Goal: Task Accomplishment & Management: Complete application form

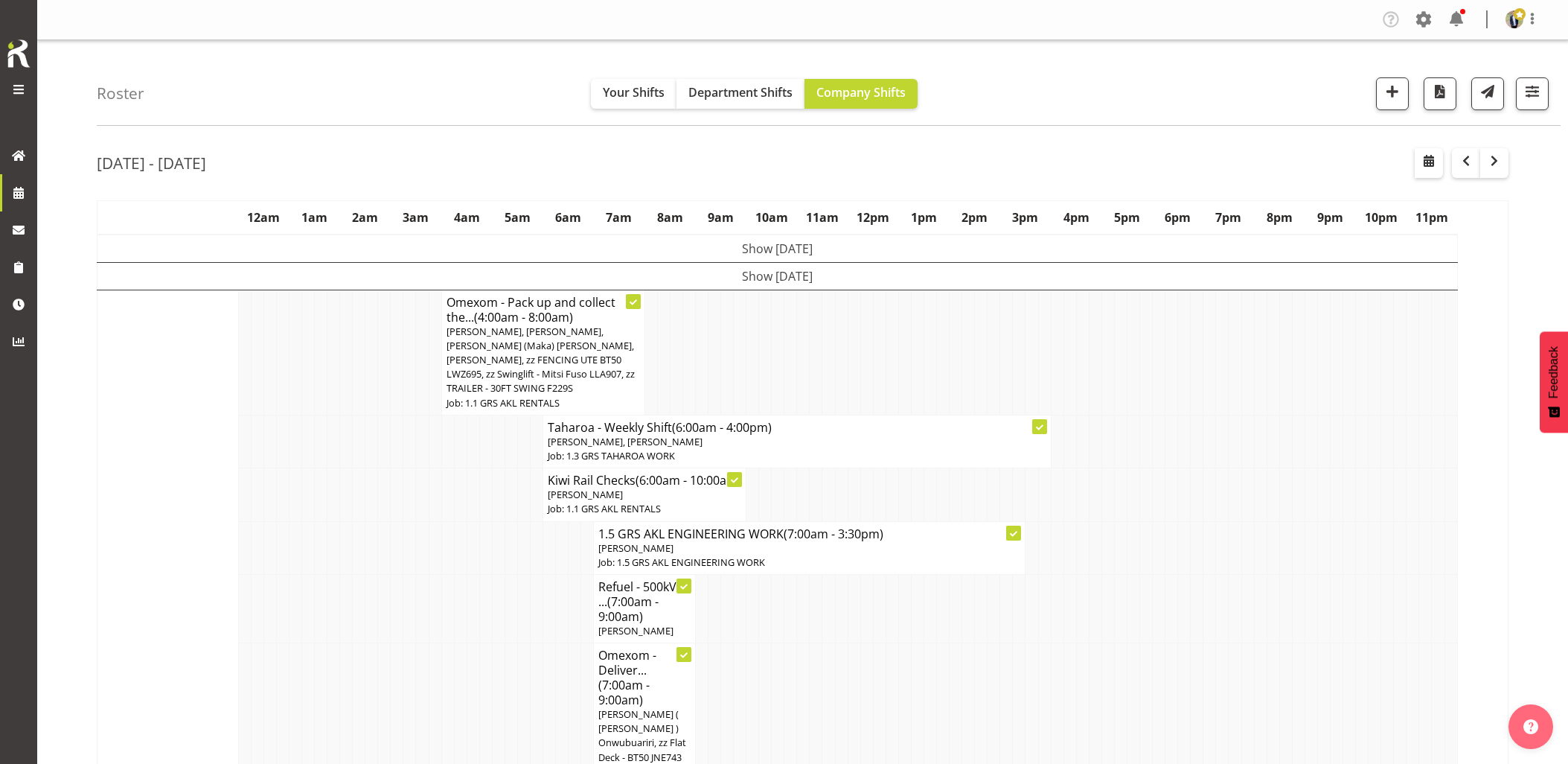
scroll to position [3573, 0]
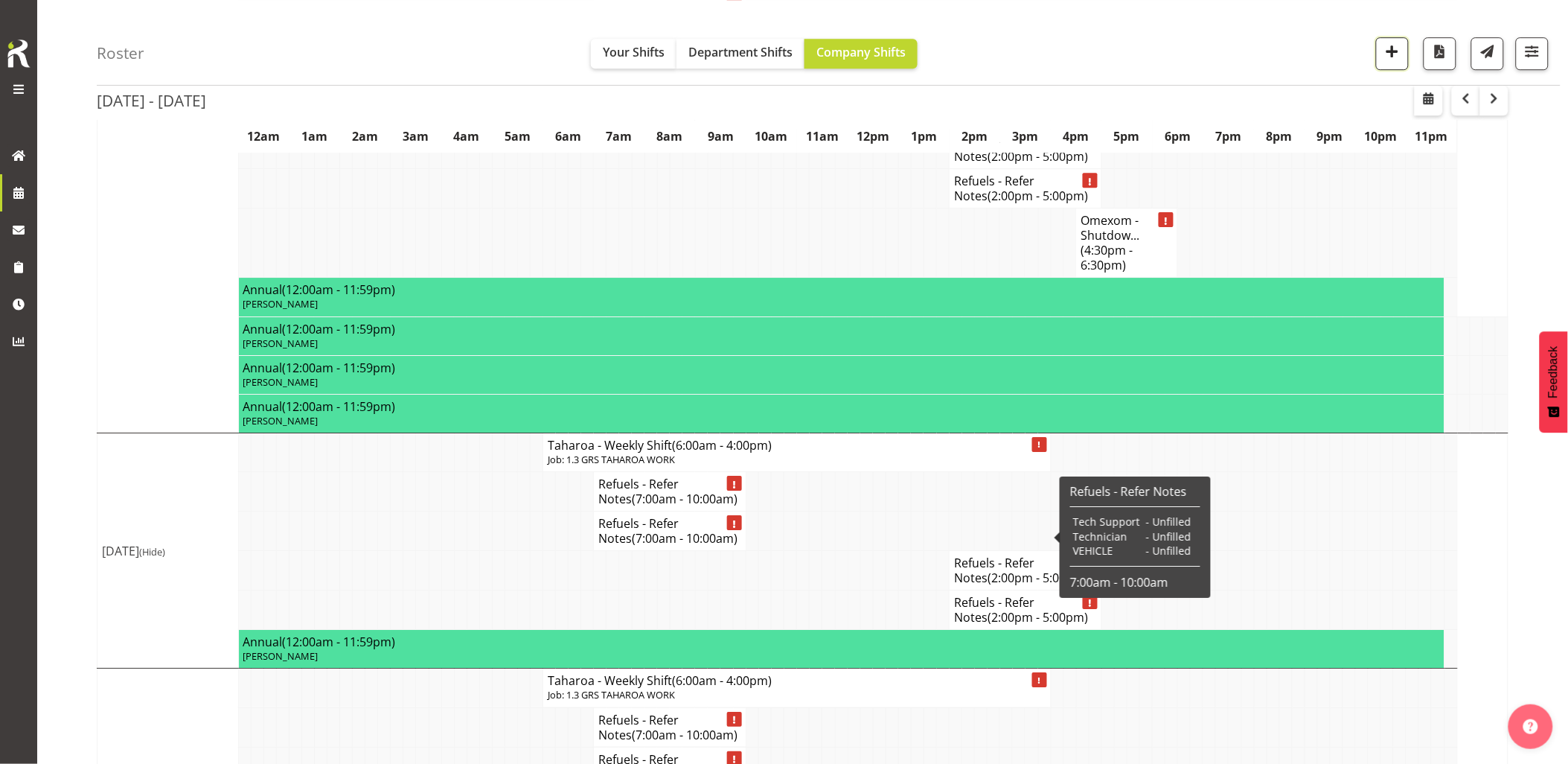
click at [1384, 49] on span "button" at bounding box center [1392, 51] width 20 height 20
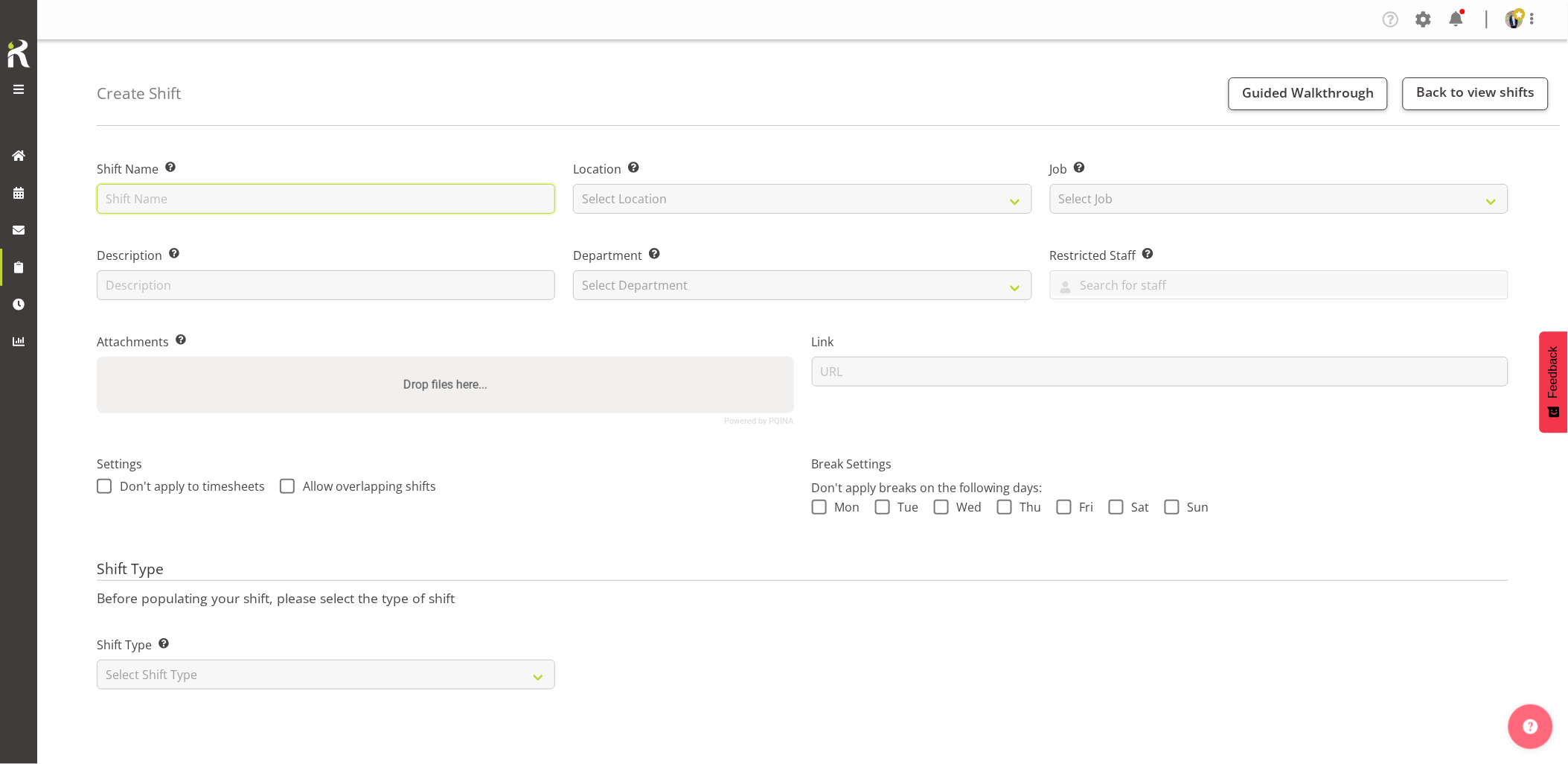
click at [281, 201] on input "text" at bounding box center [326, 198] width 459 height 30
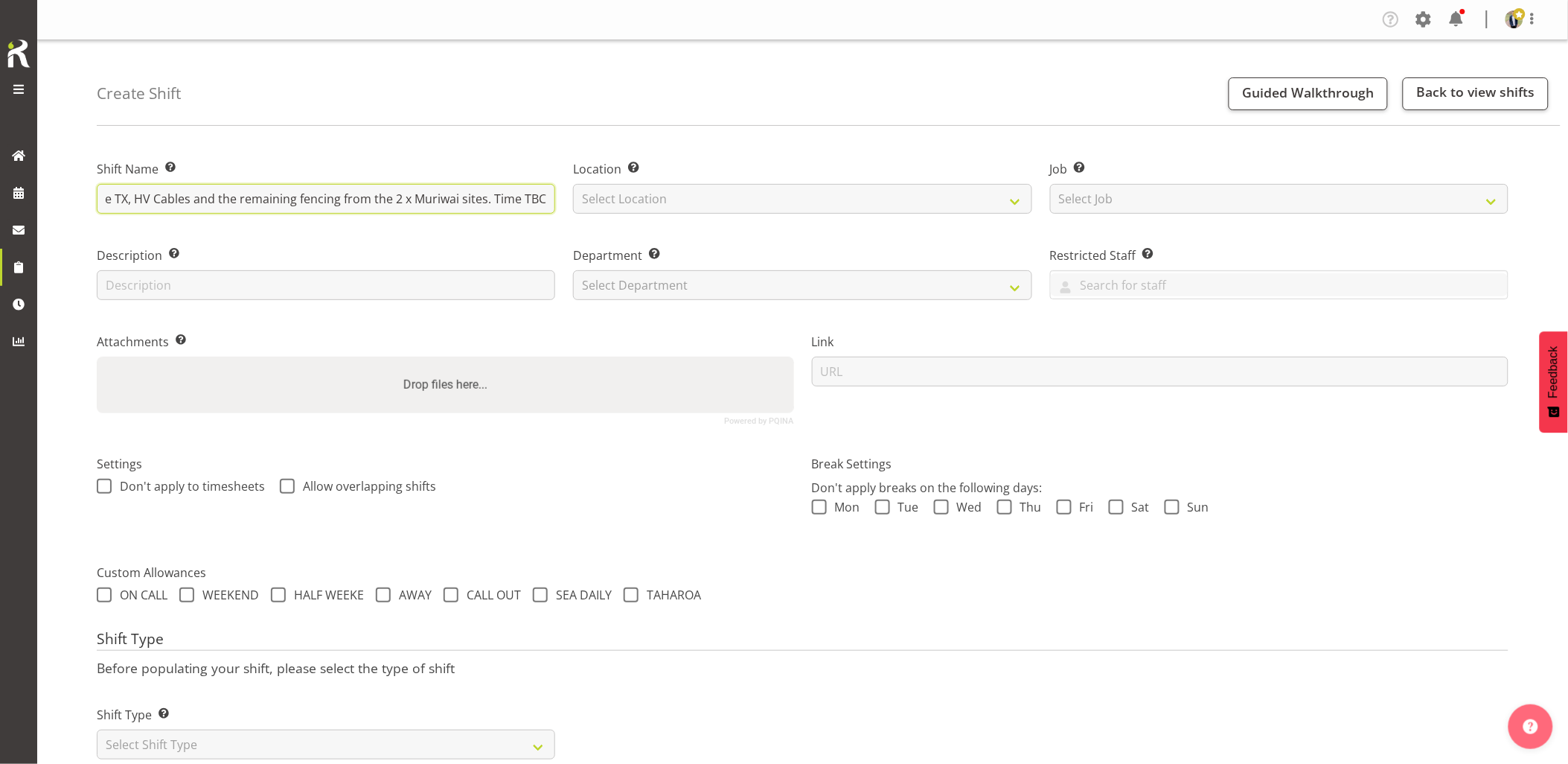
scroll to position [0, 95]
type input "Vector - Collect the TX, HV Cables and the remaining fencing from the 2 x Muriw…"
click at [630, 196] on select "Select Location [GEOGRAPHIC_DATA] [GEOGRAPHIC_DATA] GRS [GEOGRAPHIC_DATA] [GEOG…" at bounding box center [802, 198] width 459 height 30
select select "28"
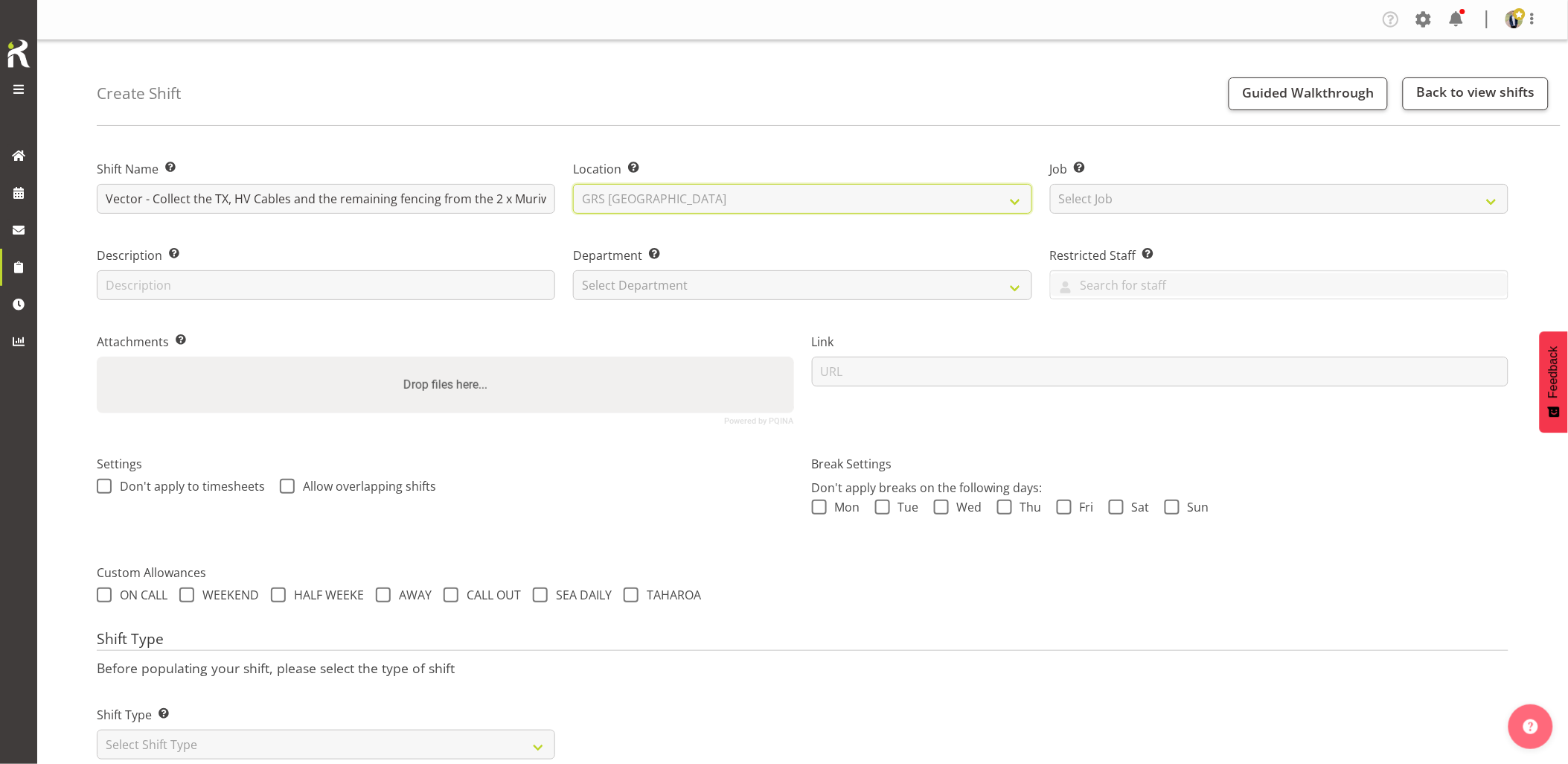
click at [573, 184] on select "Select Location GRS Auckland GRS Hastings GRS Tauranga" at bounding box center [802, 198] width 459 height 30
click at [1115, 204] on select "Select Job Create new job 1.1 GRS AKL RENTALS 1.1 GRS AKL RENTALS AC 1.1 GRS AK…" at bounding box center [1280, 198] width 459 height 30
select select "7504"
click at [1050, 184] on select "Select Job Create new job 1.1 GRS AKL RENTALS 1.1 GRS AKL RENTALS AC 1.1 GRS AK…" at bounding box center [1280, 198] width 459 height 30
click at [660, 300] on div "Department Set the department that the shift relates to. Select Department GRS …" at bounding box center [802, 269] width 476 height 86
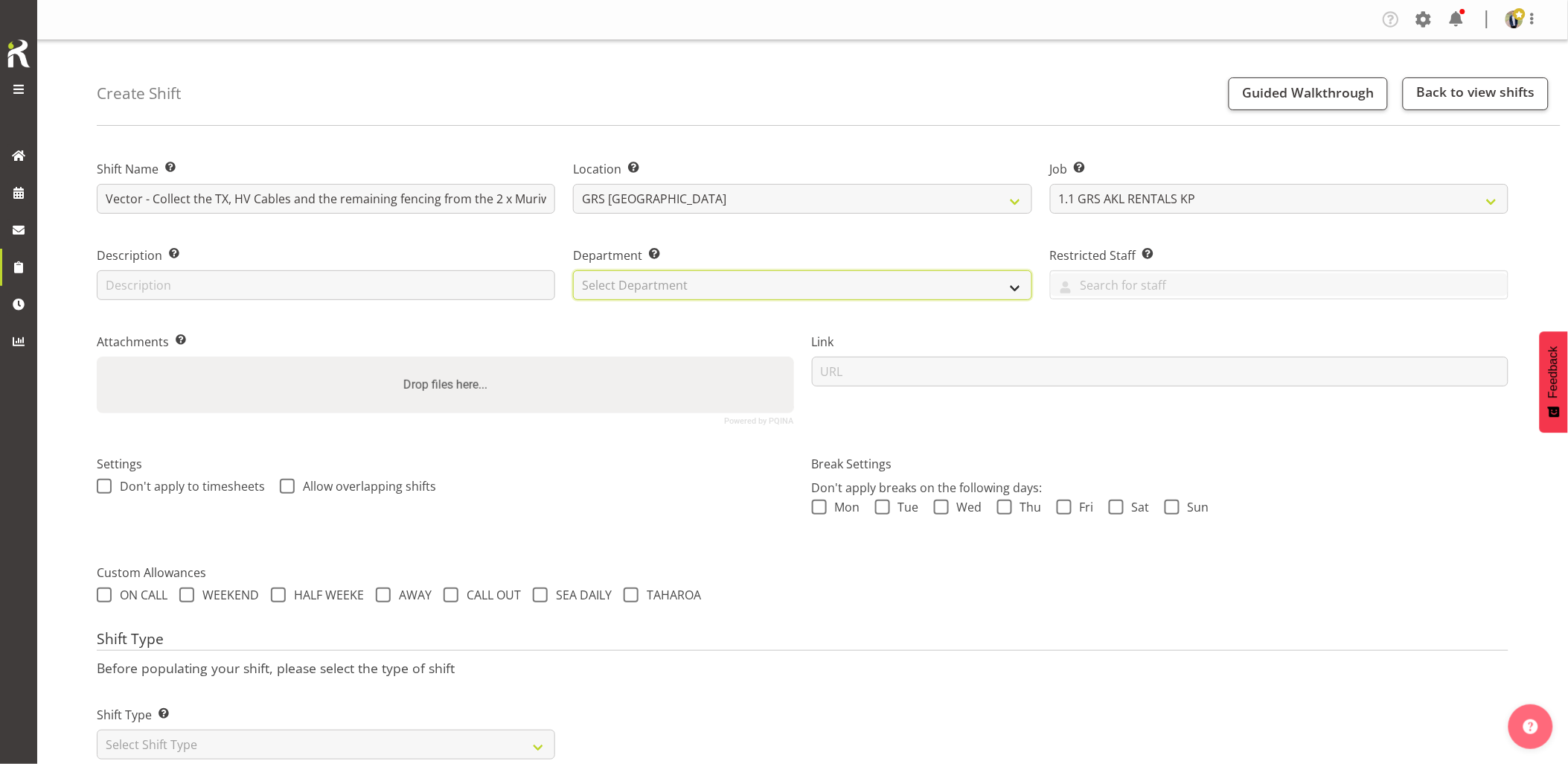
click at [664, 296] on select "Select Department GRS HIRE AKL GRS HIRE AKL GRS HIRE TGA GRS HIRE HST GRS SALES…" at bounding box center [802, 285] width 459 height 30
select select "20"
click at [573, 270] on select "Select Department GRS HIRE AKL GRS HIRE AKL GRS HIRE TGA GRS HIRE HST GRS SALES…" at bounding box center [802, 285] width 459 height 30
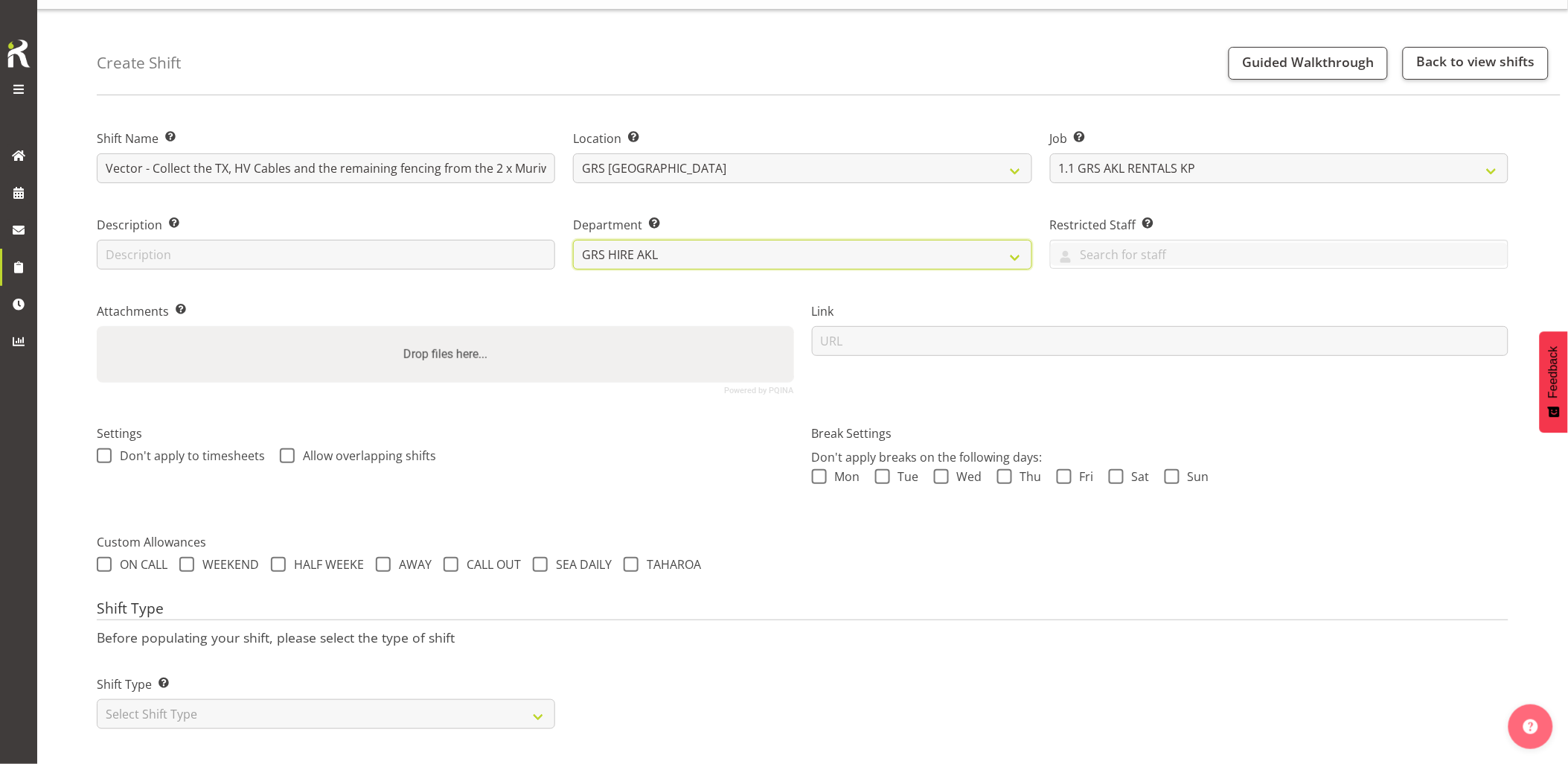
scroll to position [43, 0]
click at [391, 709] on select "Select Shift Type One Off Shift Recurring Shift Rotating Shift" at bounding box center [326, 714] width 459 height 30
select select "one_off"
click at [97, 699] on select "Select Shift Type One Off Shift Recurring Shift Rotating Shift" at bounding box center [326, 714] width 459 height 30
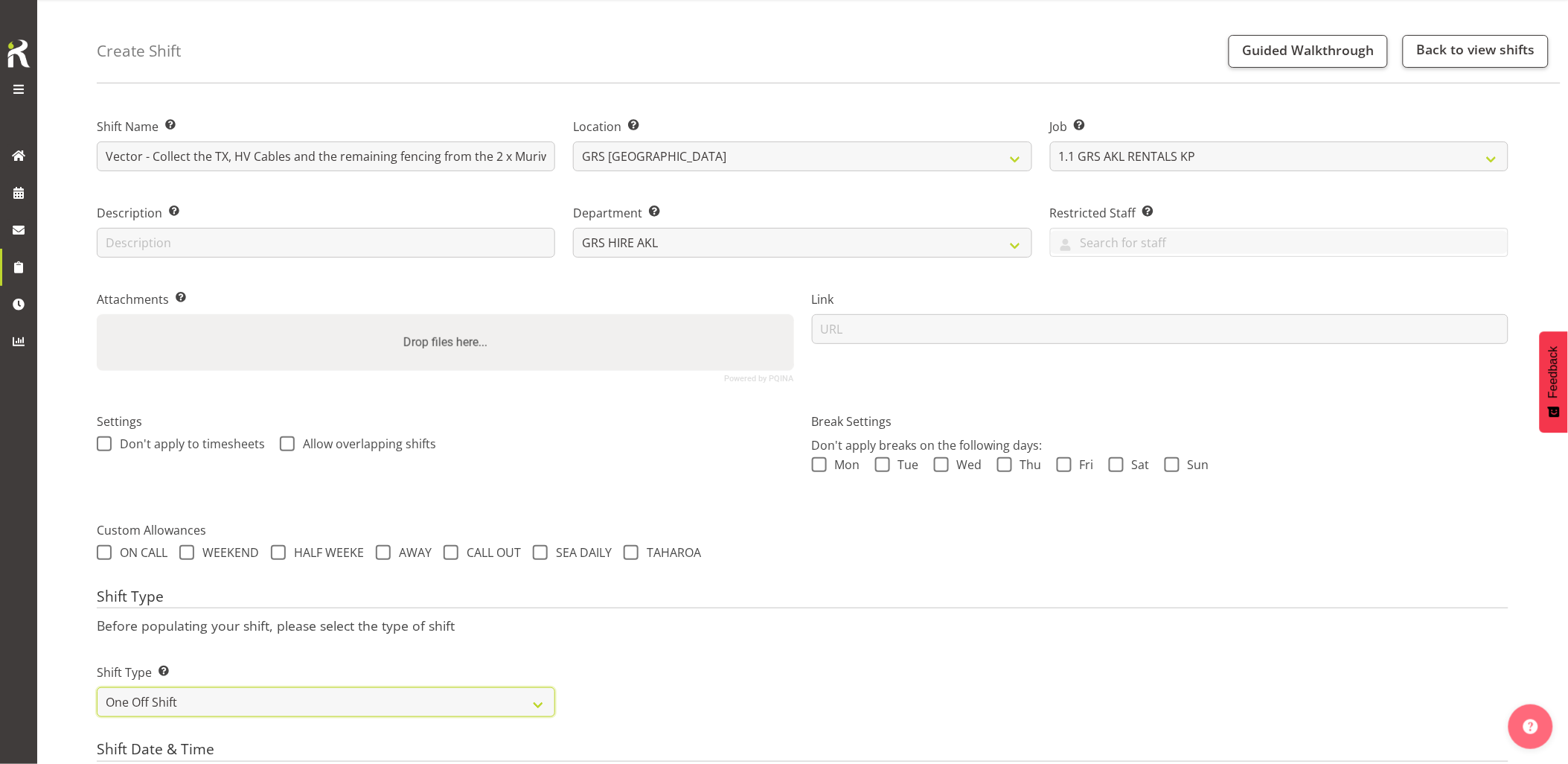
scroll to position [291, 0]
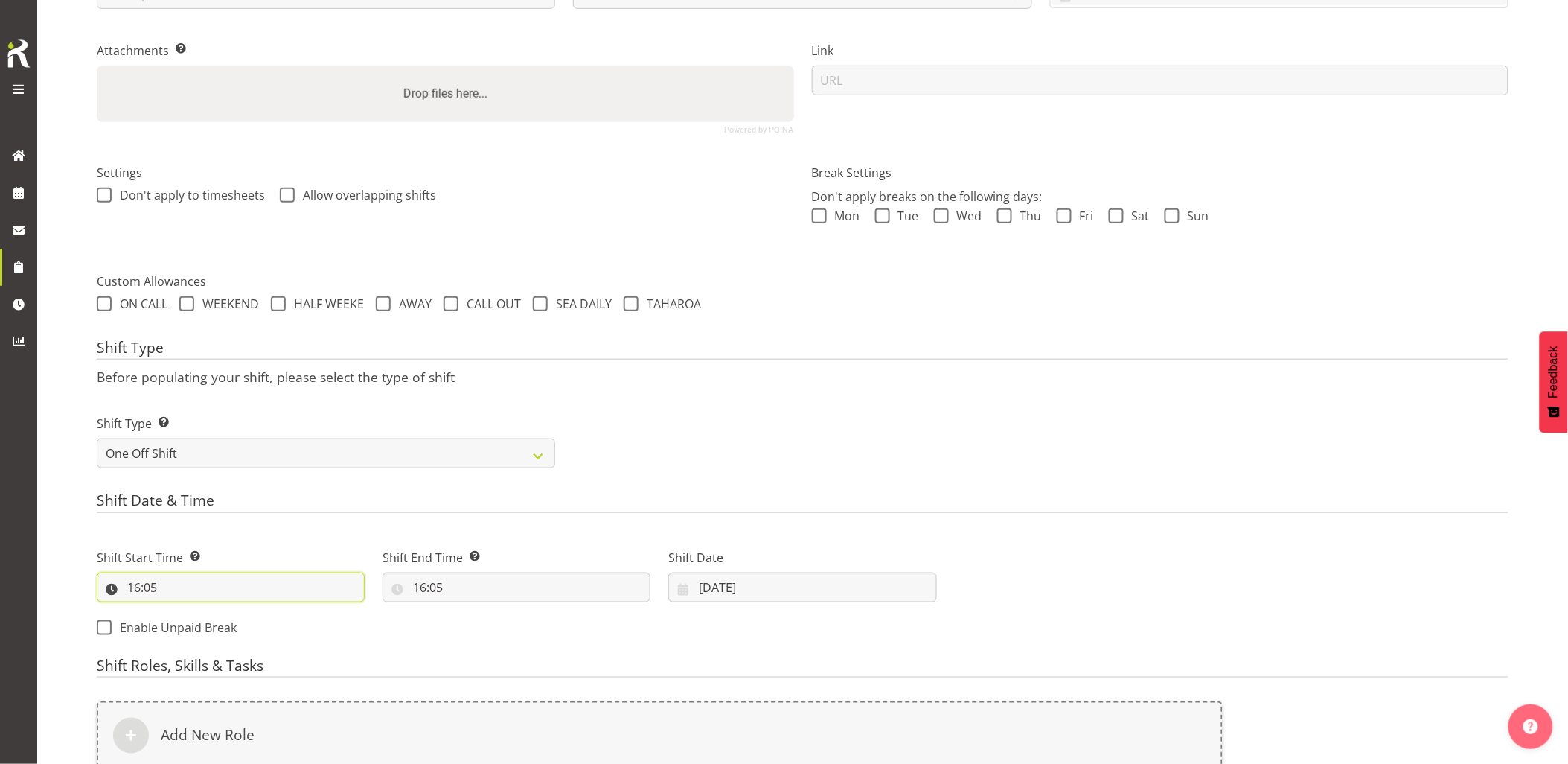
click at [235, 583] on input "16:05" at bounding box center [230, 587] width 268 height 30
click at [194, 616] on select "00 01 02 03 04 05 06 07 08 09 10 11 12 13 14 15 16 17 18 19 20 21 22 23" at bounding box center [198, 625] width 33 height 30
select select "7"
click at [181, 611] on select "00 01 02 03 04 05 06 07 08 09 10 11 12 13 14 15 16 17 18 19 20 21 22 23" at bounding box center [198, 625] width 33 height 30
type input "07:05"
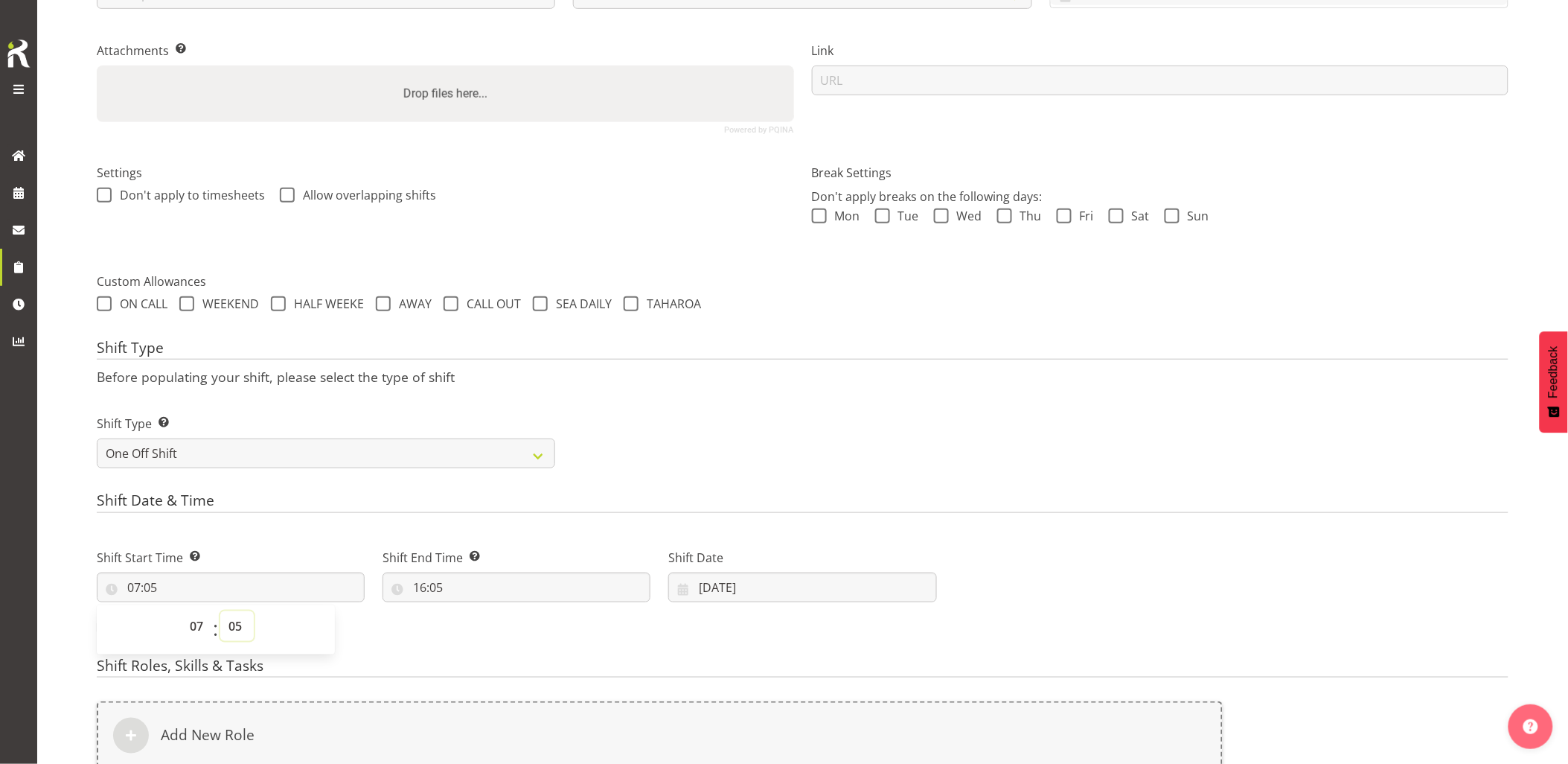
drag, startPoint x: 233, startPoint y: 626, endPoint x: 234, endPoint y: 609, distance: 17.0
click at [233, 626] on select "00 01 02 03 04 05 06 07 08 09 10 11 12 13 14 15 16 17 18 19 20 21 22 23 24 25 2…" at bounding box center [237, 625] width 33 height 30
select select "0"
click at [221, 611] on select "00 01 02 03 04 05 06 07 08 09 10 11 12 13 14 15 16 17 18 19 20 21 22 23 24 25 2…" at bounding box center [237, 625] width 33 height 30
type input "07:00"
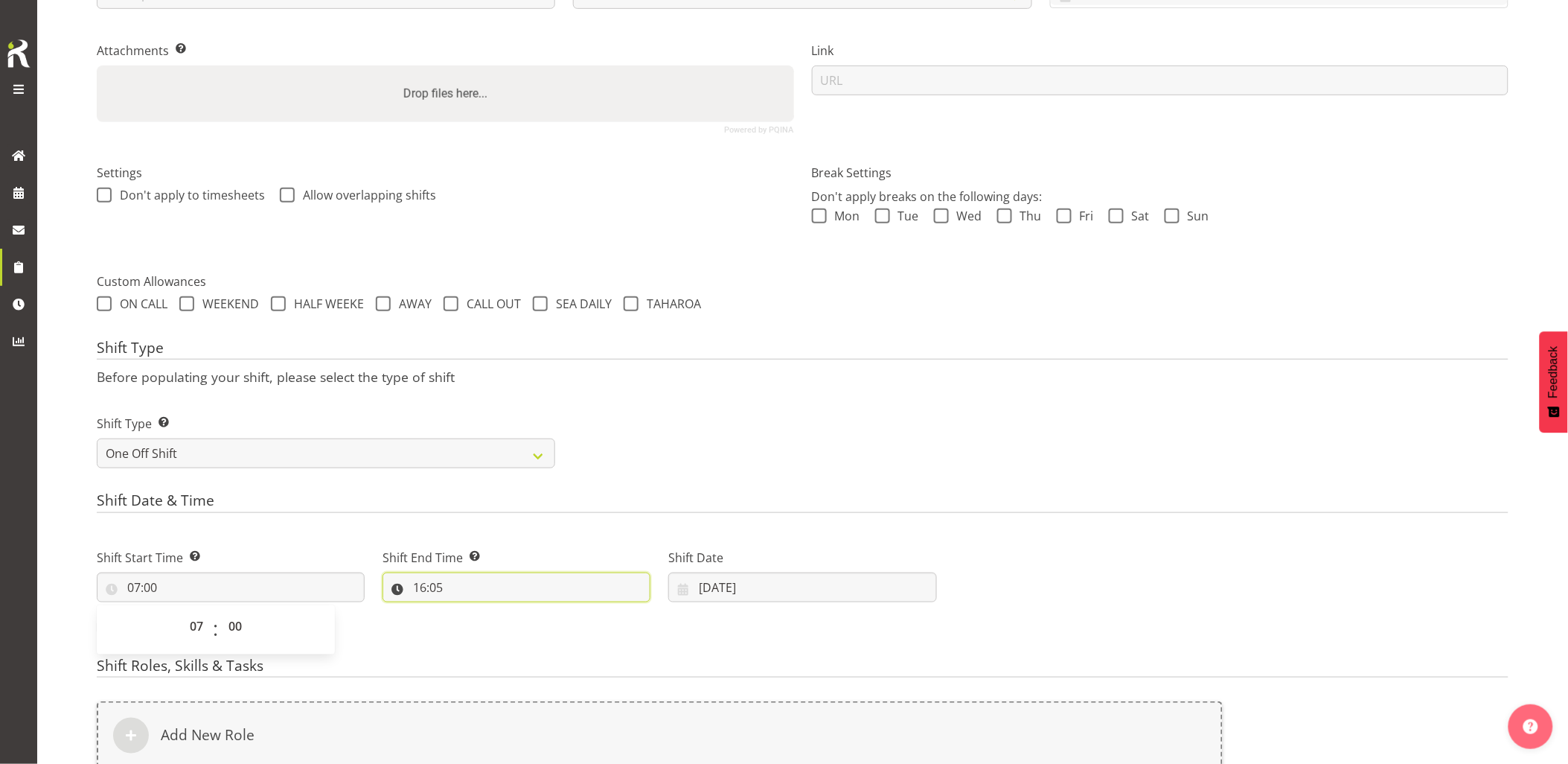
click at [524, 601] on input "16:05" at bounding box center [516, 587] width 268 height 30
click at [523, 597] on input "16:05" at bounding box center [516, 587] width 268 height 30
click at [499, 594] on input "16:05" at bounding box center [516, 587] width 268 height 30
click at [492, 627] on select "00 01 02 03 04 05 06 07 08 09 10 11 12 13 14 15 16 17 18 19 20 21 22 23" at bounding box center [483, 625] width 33 height 30
select select "10"
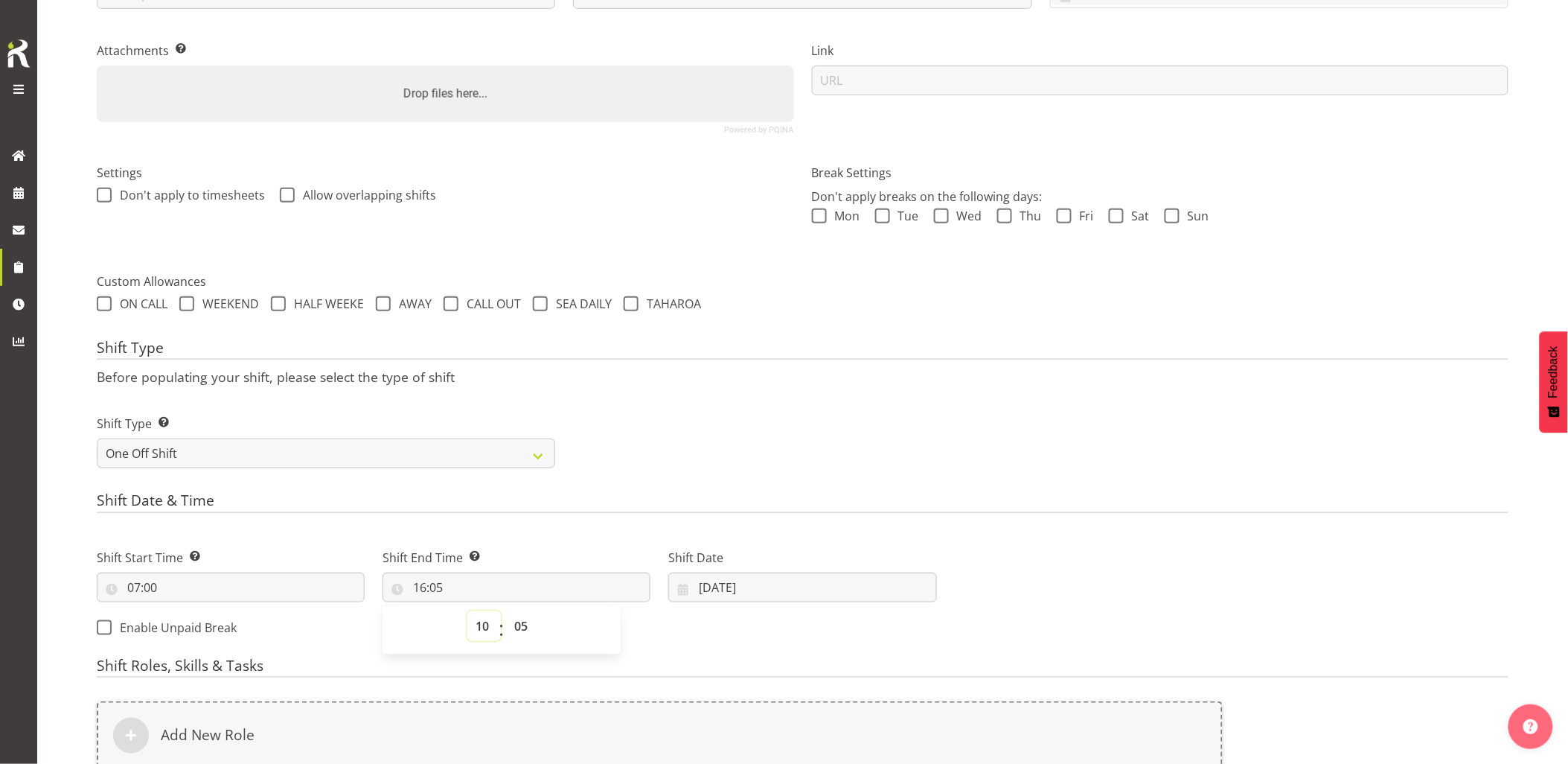
click at [467, 611] on select "00 01 02 03 04 05 06 07 08 09 10 11 12 13 14 15 16 17 18 19 20 21 22 23" at bounding box center [483, 625] width 33 height 30
type input "10:05"
drag, startPoint x: 519, startPoint y: 618, endPoint x: 518, endPoint y: 609, distance: 9.1
click at [519, 618] on select "00 01 02 03 04 05 06 07 08 09 10 11 12 13 14 15 16 17 18 19 20 21 22 23 24 25 2…" at bounding box center [523, 625] width 33 height 30
select select "0"
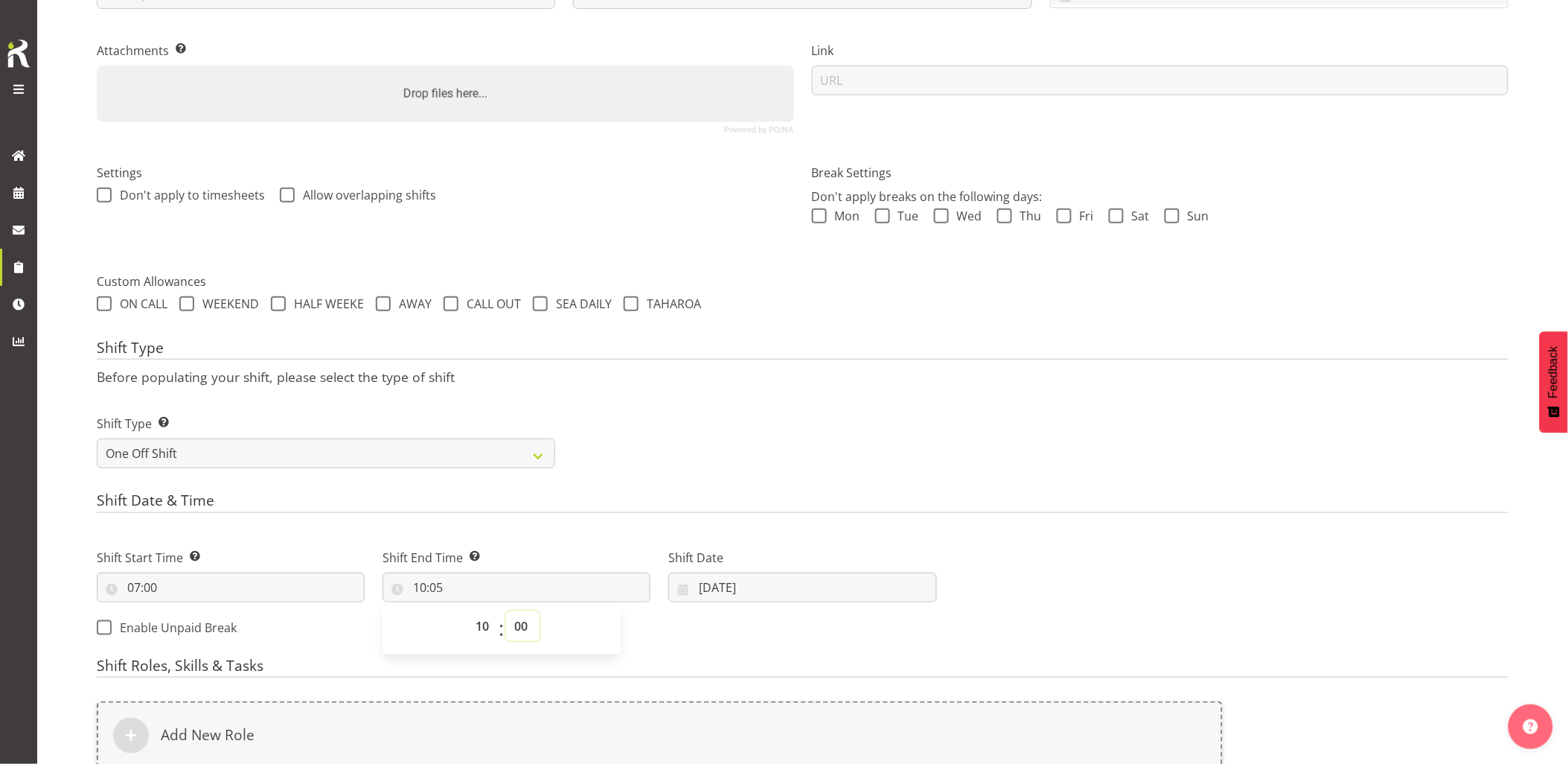
click at [506, 611] on select "00 01 02 03 04 05 06 07 08 09 10 11 12 13 14 15 16 17 18 19 20 21 22 23 24 25 2…" at bounding box center [523, 625] width 33 height 30
type input "10:00"
click at [758, 352] on h4 "Shift Type" at bounding box center [802, 350] width 1411 height 21
click at [772, 589] on input "24/09/2025" at bounding box center [802, 587] width 268 height 30
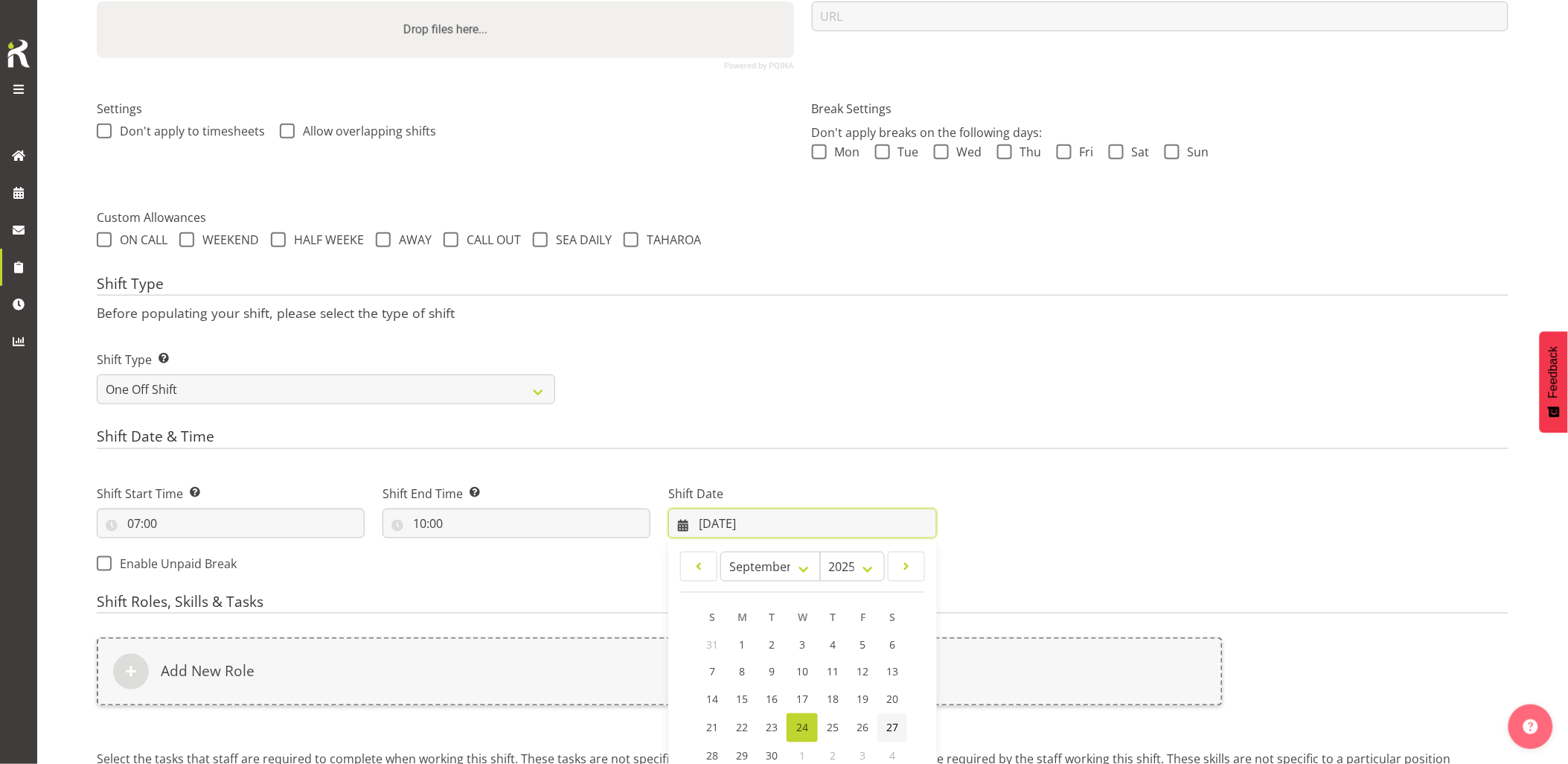
scroll to position [456, 0]
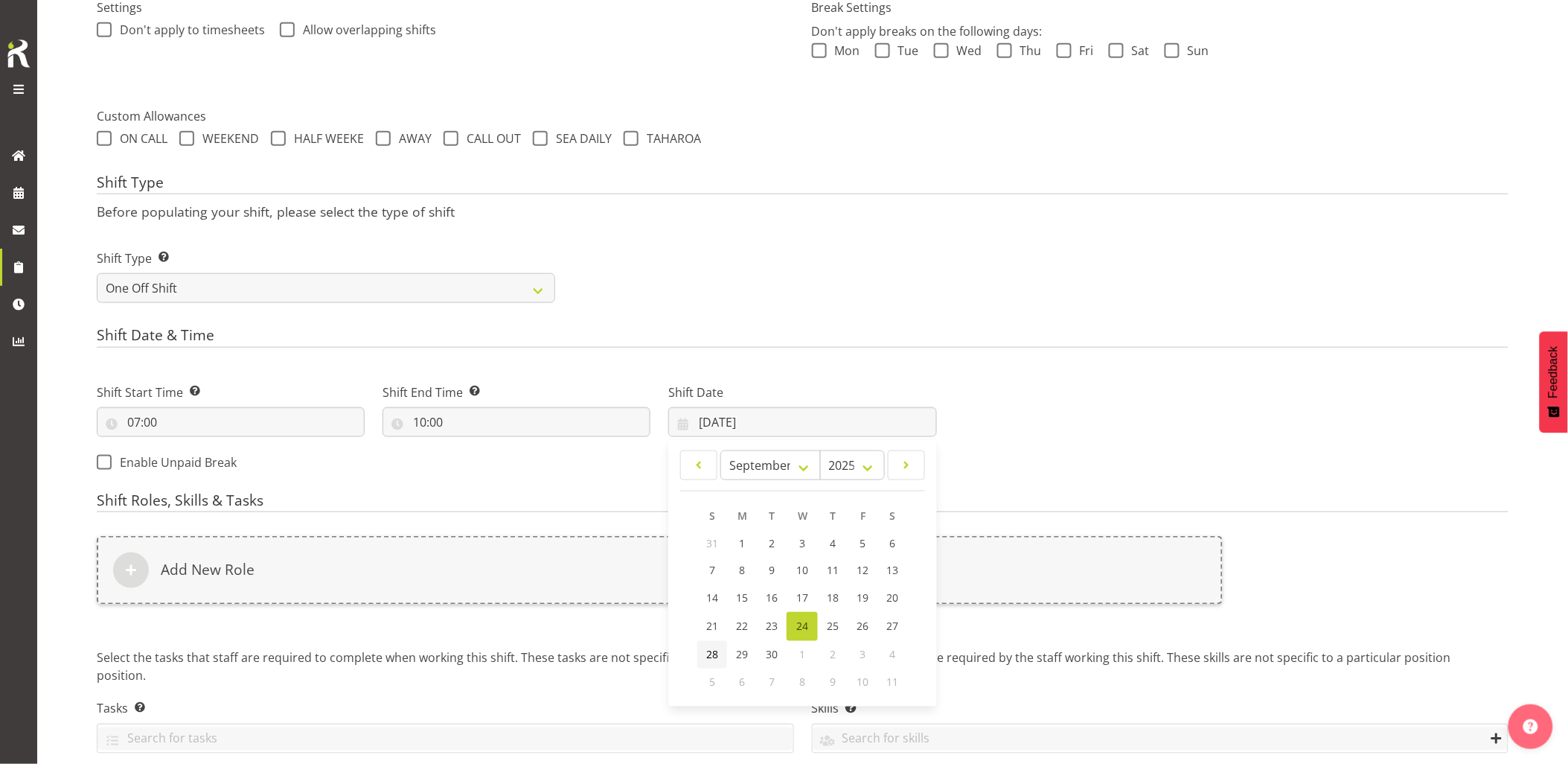
drag, startPoint x: 719, startPoint y: 660, endPoint x: 695, endPoint y: 599, distance: 65.6
click at [719, 660] on span "28" at bounding box center [713, 654] width 12 height 15
type input "28/09/2025"
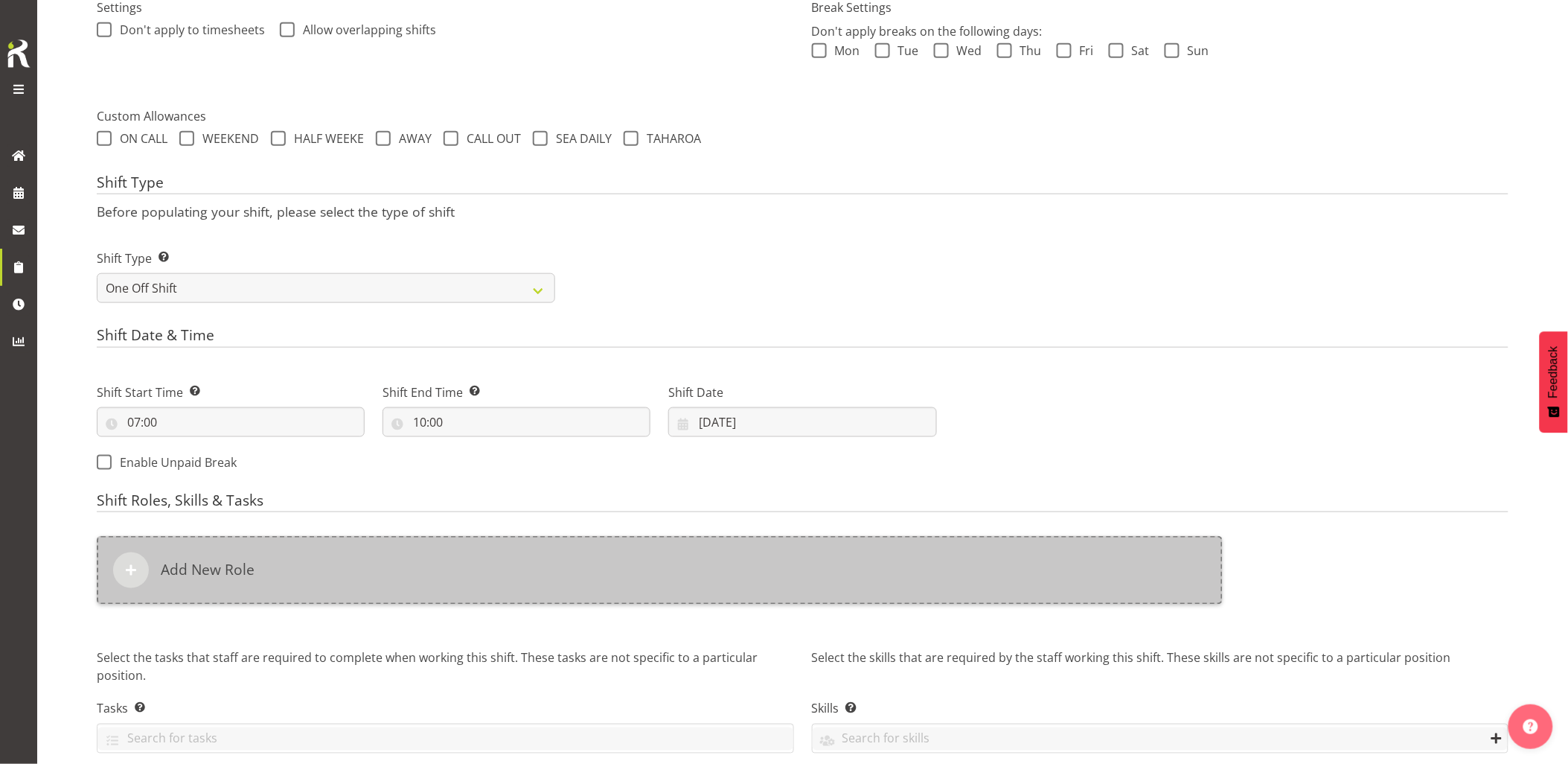
click at [678, 561] on div "Add New Role" at bounding box center [660, 570] width 1126 height 68
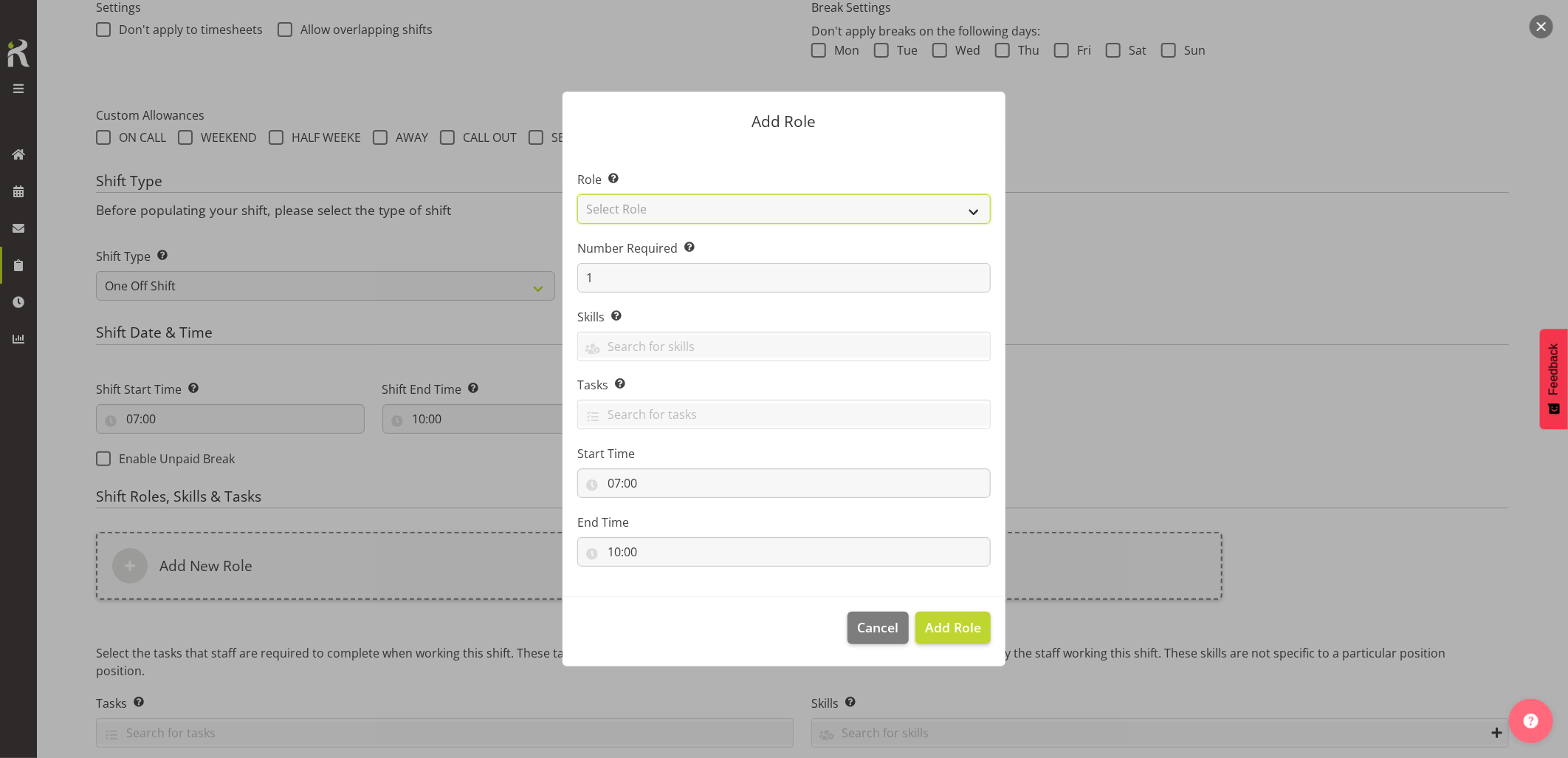
click at [630, 207] on select "Select Role Account Manager Electrician Engineering GM HSEQ manager MECH Mechan…" at bounding box center [783, 209] width 413 height 30
select select "20"
click at [577, 194] on select "Select Role Account Manager Electrician Engineering GM HSEQ manager MECH Mechan…" at bounding box center [783, 209] width 413 height 30
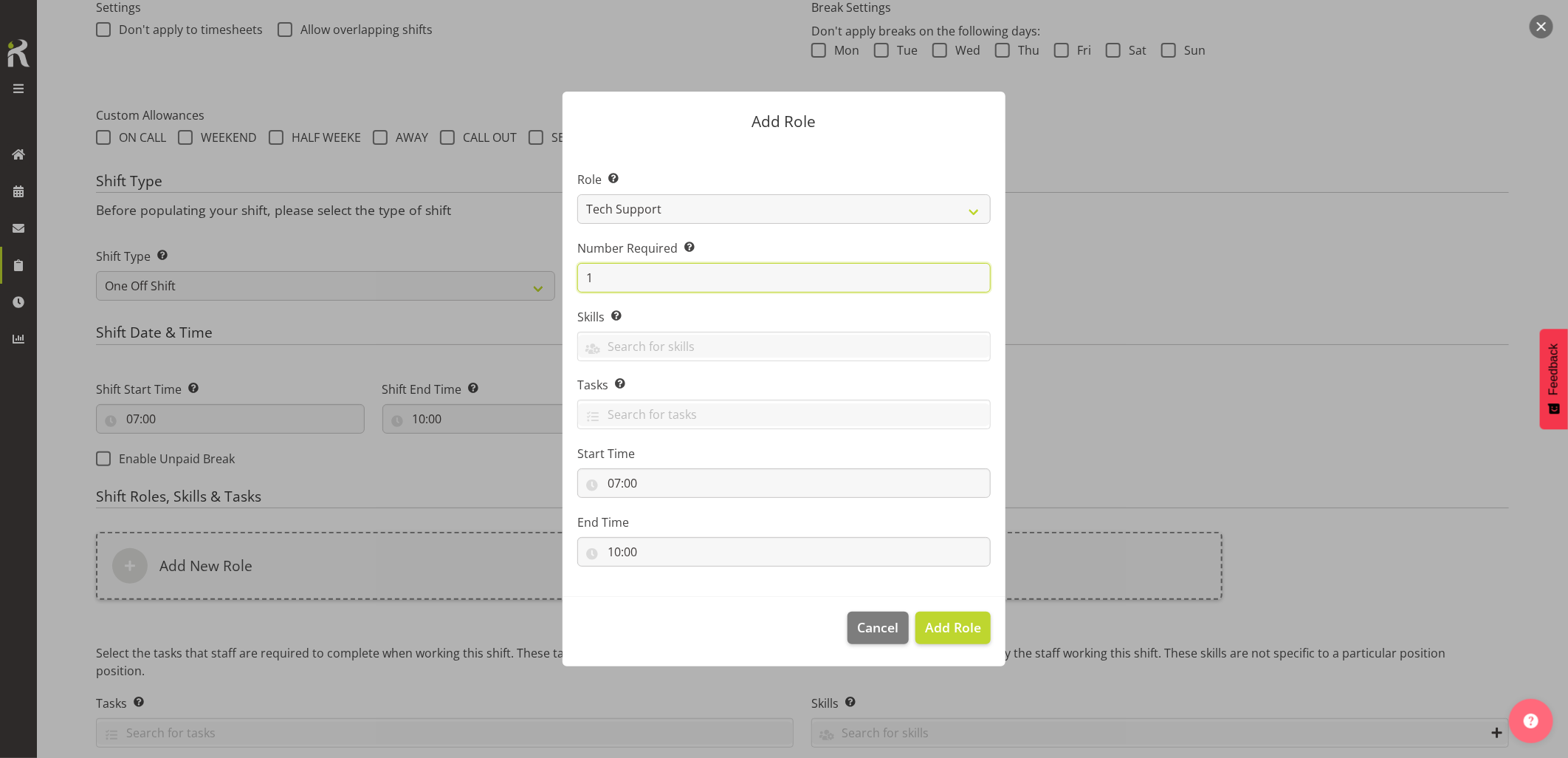
click at [490, 279] on form "Add Role Role Select the role you wish to add to the shift. Account Manager Ele…" at bounding box center [783, 378] width 708 height 648
type input "2"
click at [945, 627] on span "Add 2 Roles" at bounding box center [944, 626] width 74 height 18
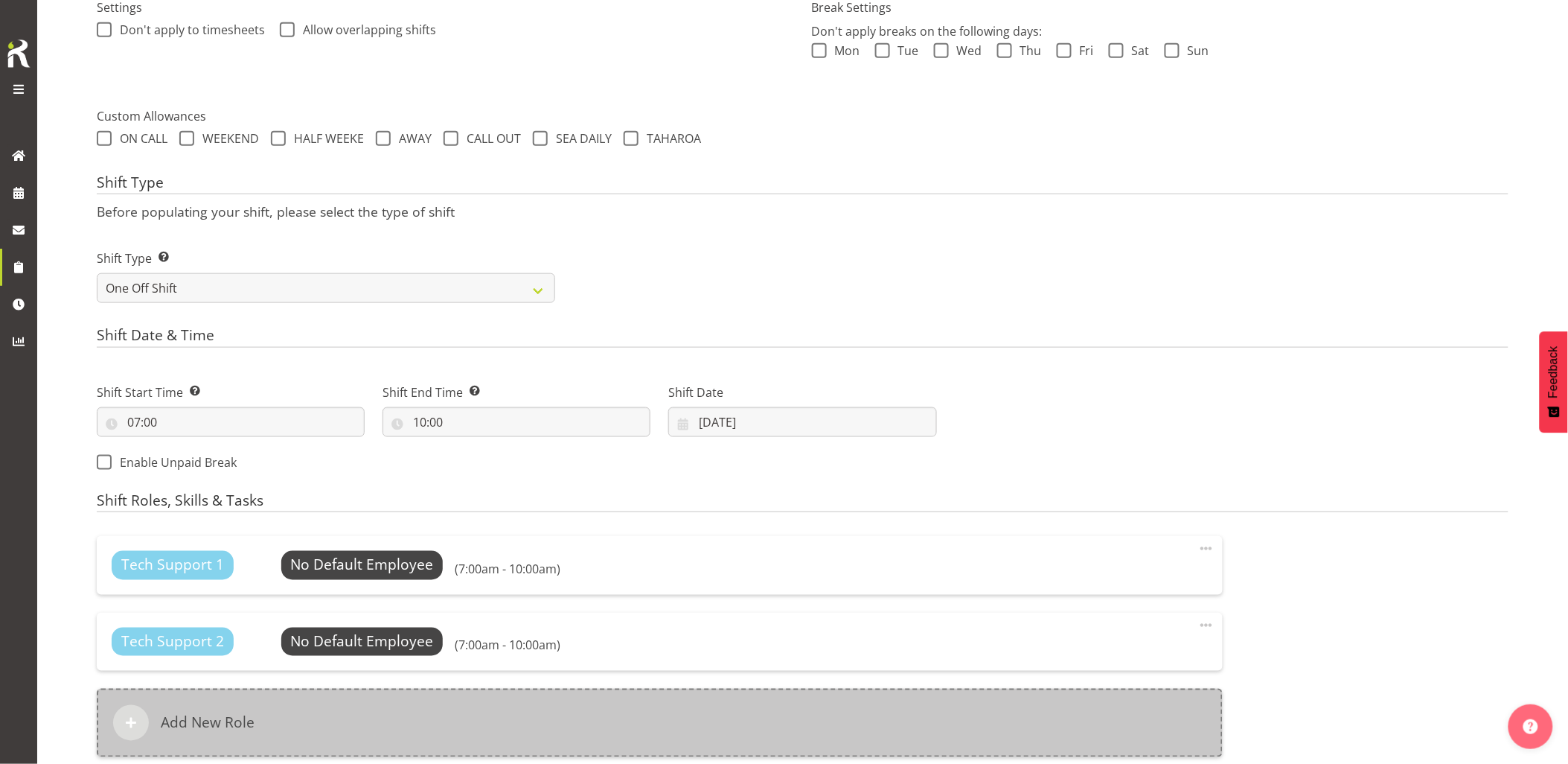
click at [672, 742] on div "Add New Role" at bounding box center [660, 723] width 1126 height 68
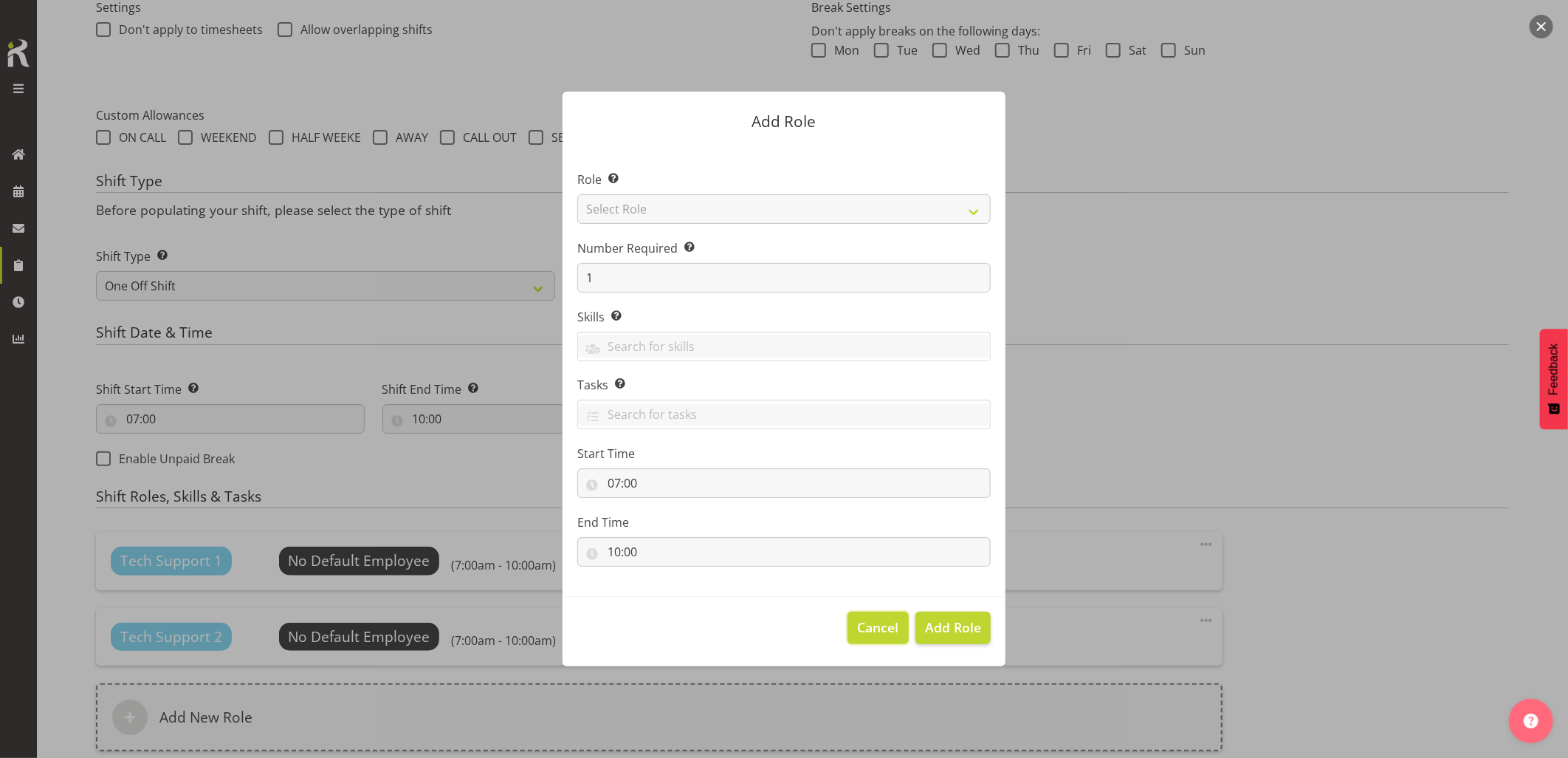
click at [883, 632] on span "Cancel" at bounding box center [878, 626] width 42 height 20
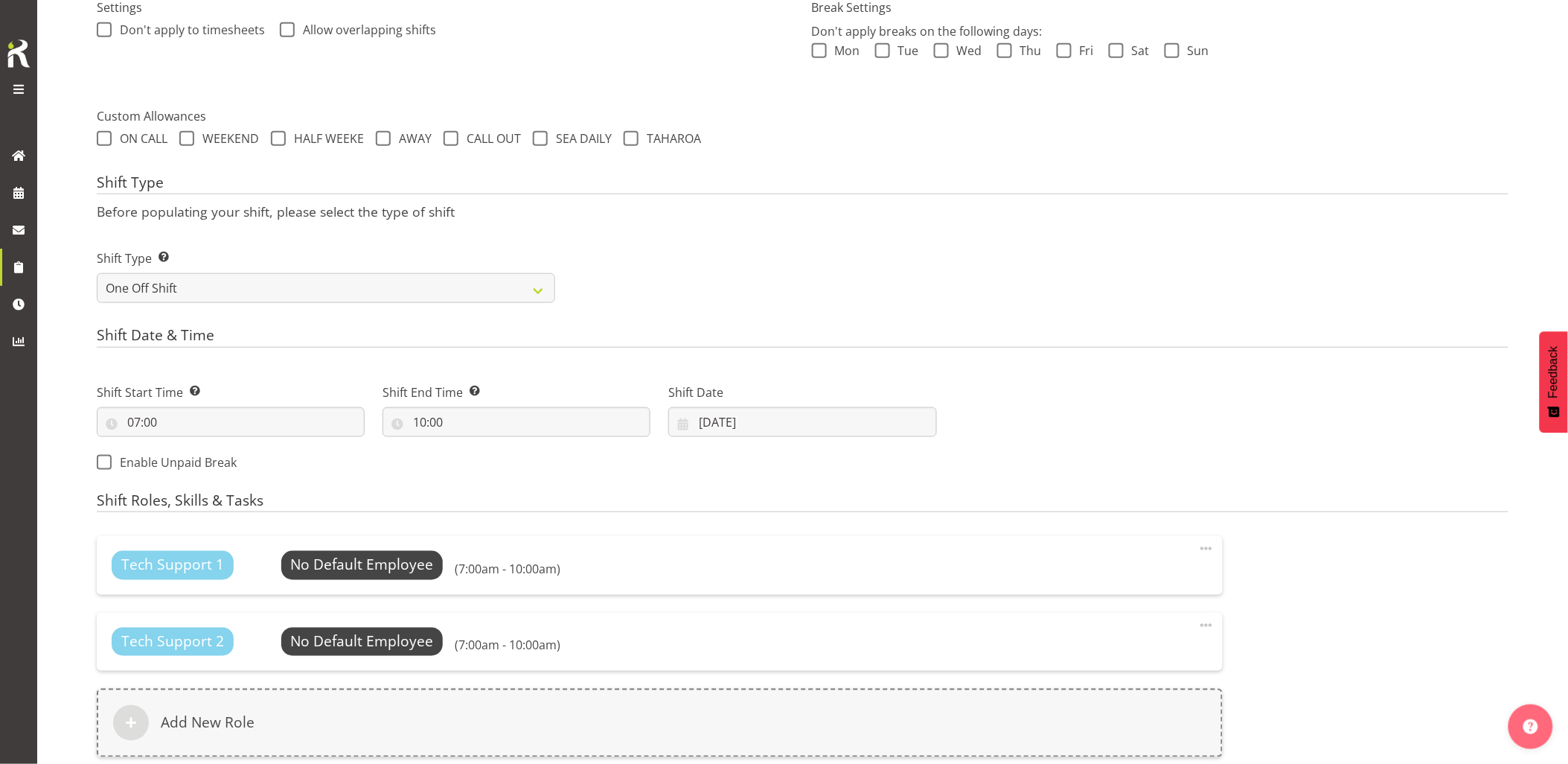
click at [1209, 630] on span at bounding box center [1206, 625] width 18 height 18
click at [1118, 684] on link "Delete" at bounding box center [1144, 684] width 143 height 27
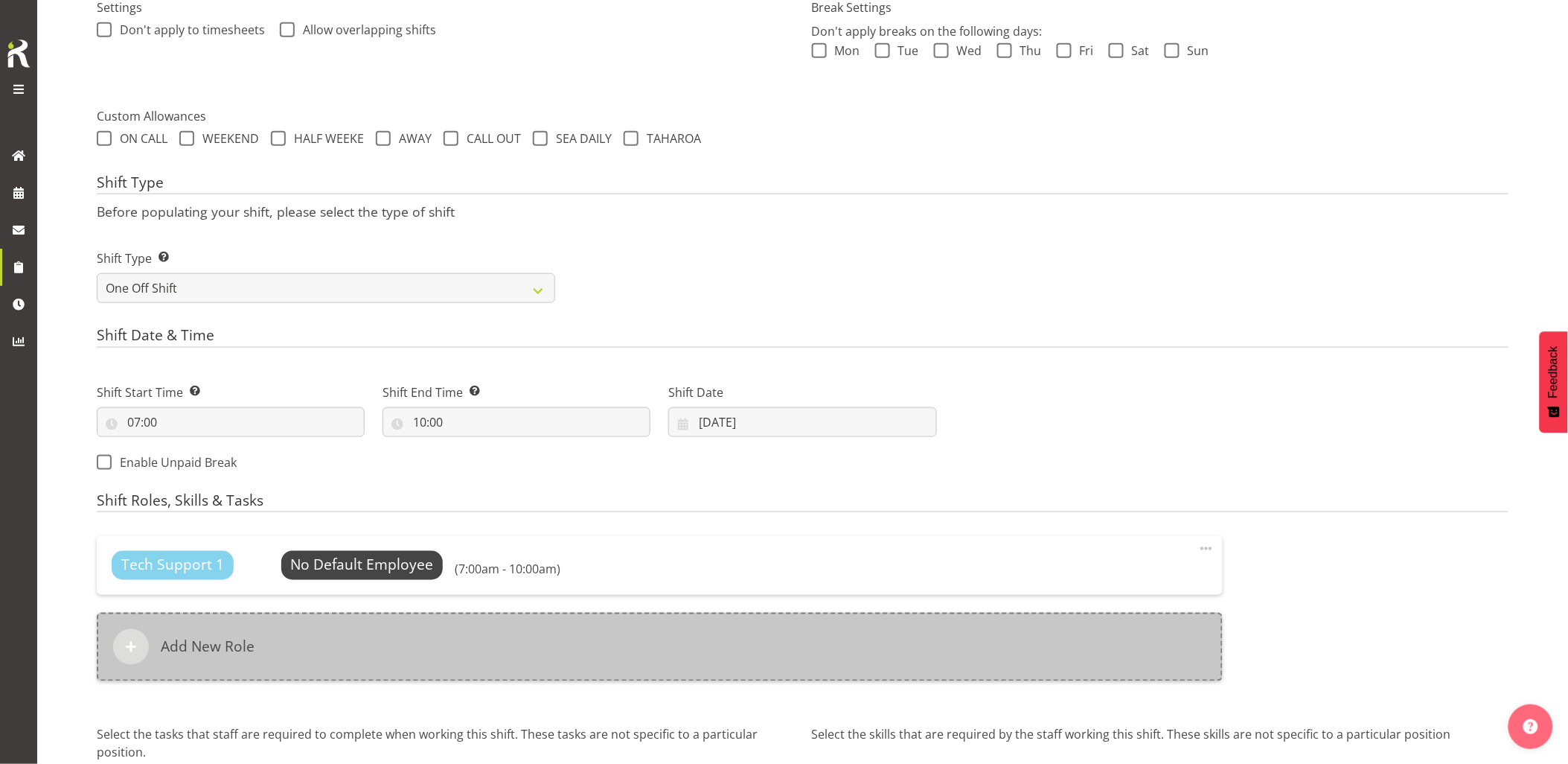
click at [488, 655] on div "Add New Role" at bounding box center [660, 647] width 1126 height 68
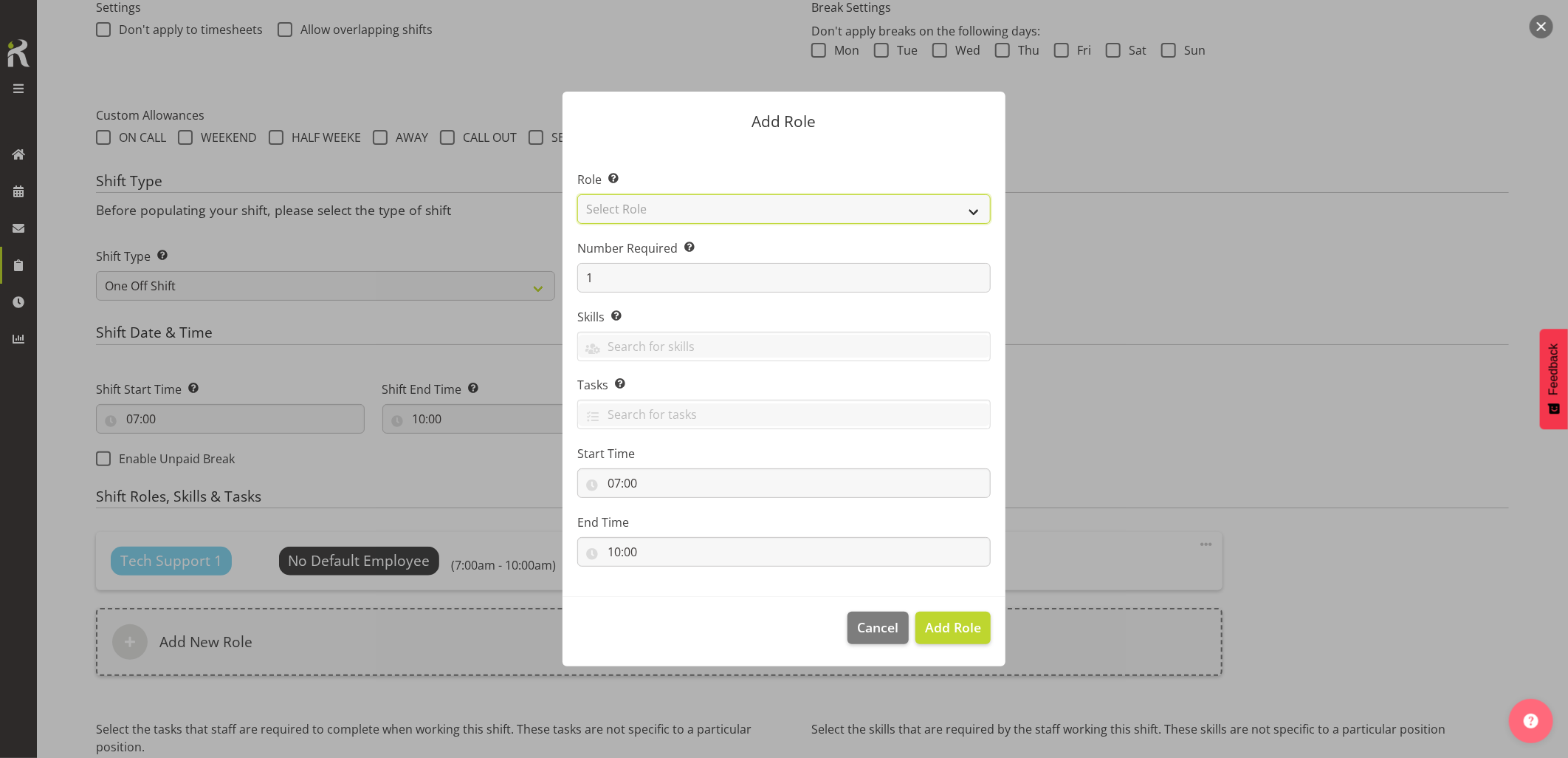
drag, startPoint x: 661, startPoint y: 203, endPoint x: 668, endPoint y: 211, distance: 10.6
click at [661, 203] on select "Select Role Account Manager Electrician Engineering GM HSEQ manager MECH Mechan…" at bounding box center [783, 209] width 413 height 30
select select "21"
click at [577, 194] on select "Select Role Account Manager Electrician Engineering GM HSEQ manager MECH Mechan…" at bounding box center [783, 209] width 413 height 30
click at [939, 619] on span "Add Role" at bounding box center [953, 626] width 56 height 18
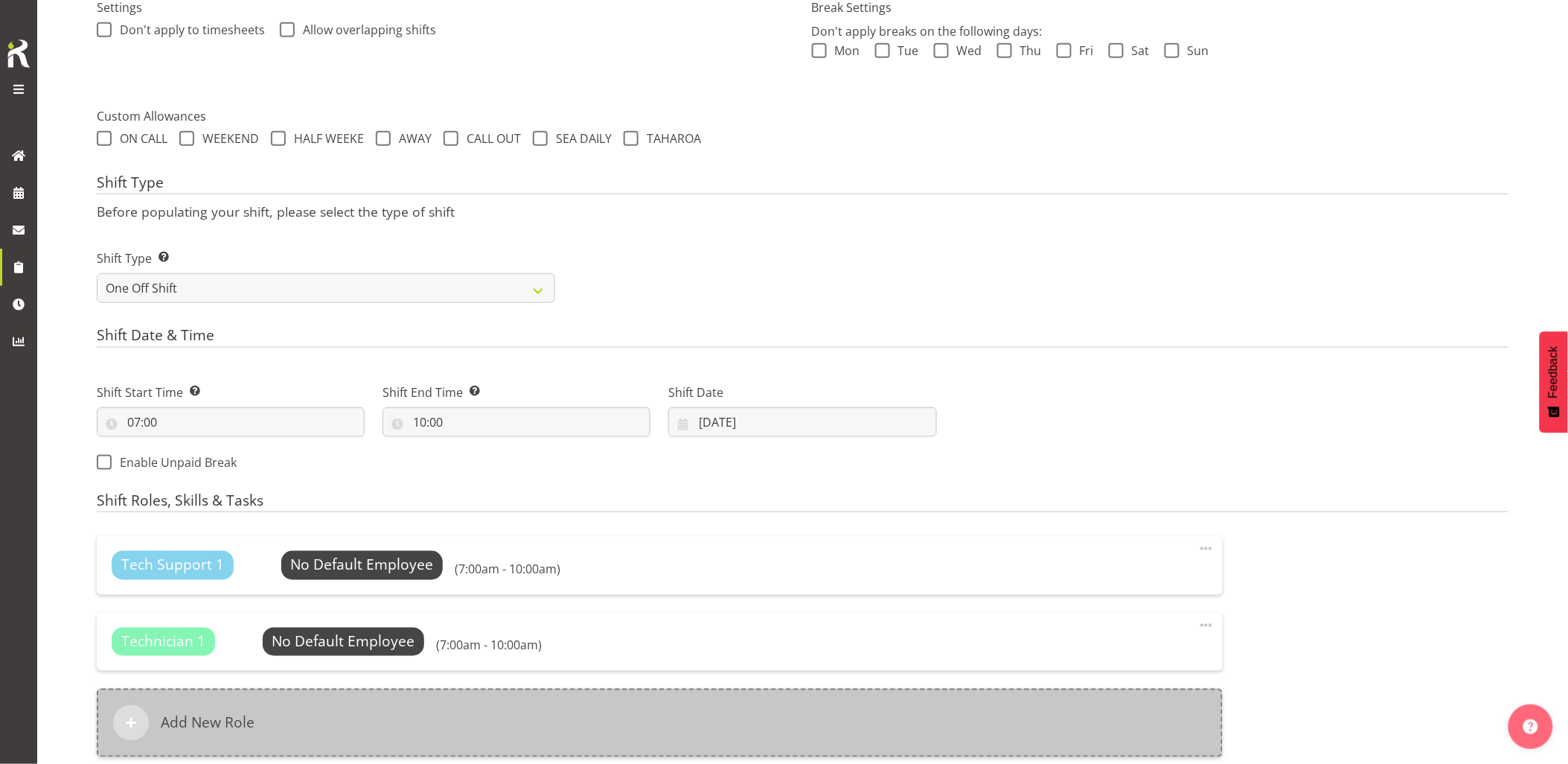
click at [570, 737] on div "Add New Role" at bounding box center [660, 723] width 1126 height 68
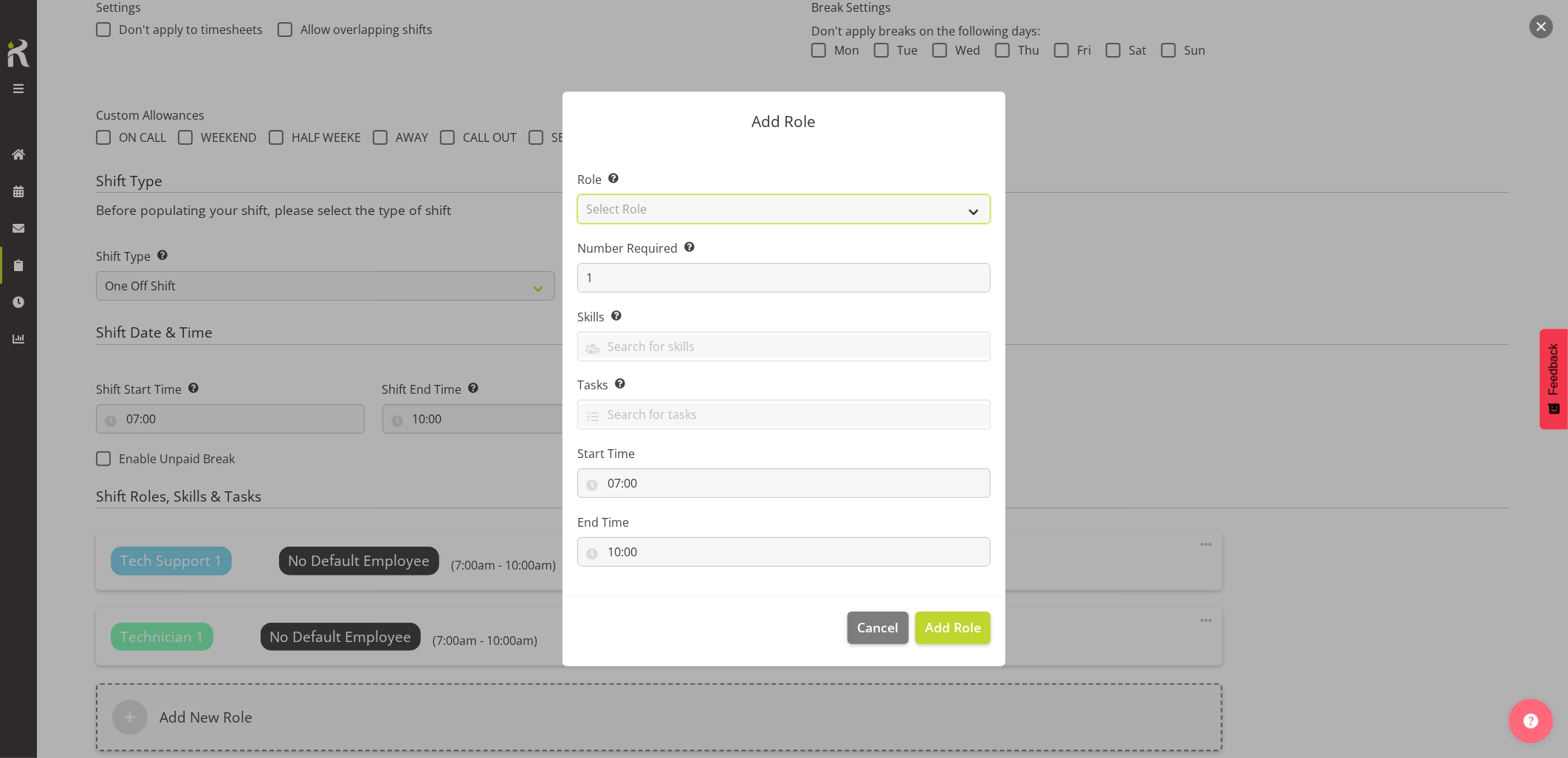
click at [650, 211] on select "Select Role Account Manager Electrician Engineering GM HSEQ manager MECH Mechan…" at bounding box center [783, 209] width 413 height 30
select select "27"
click at [577, 194] on select "Select Role Account Manager Electrician Engineering GM HSEQ manager MECH Mechan…" at bounding box center [783, 209] width 413 height 30
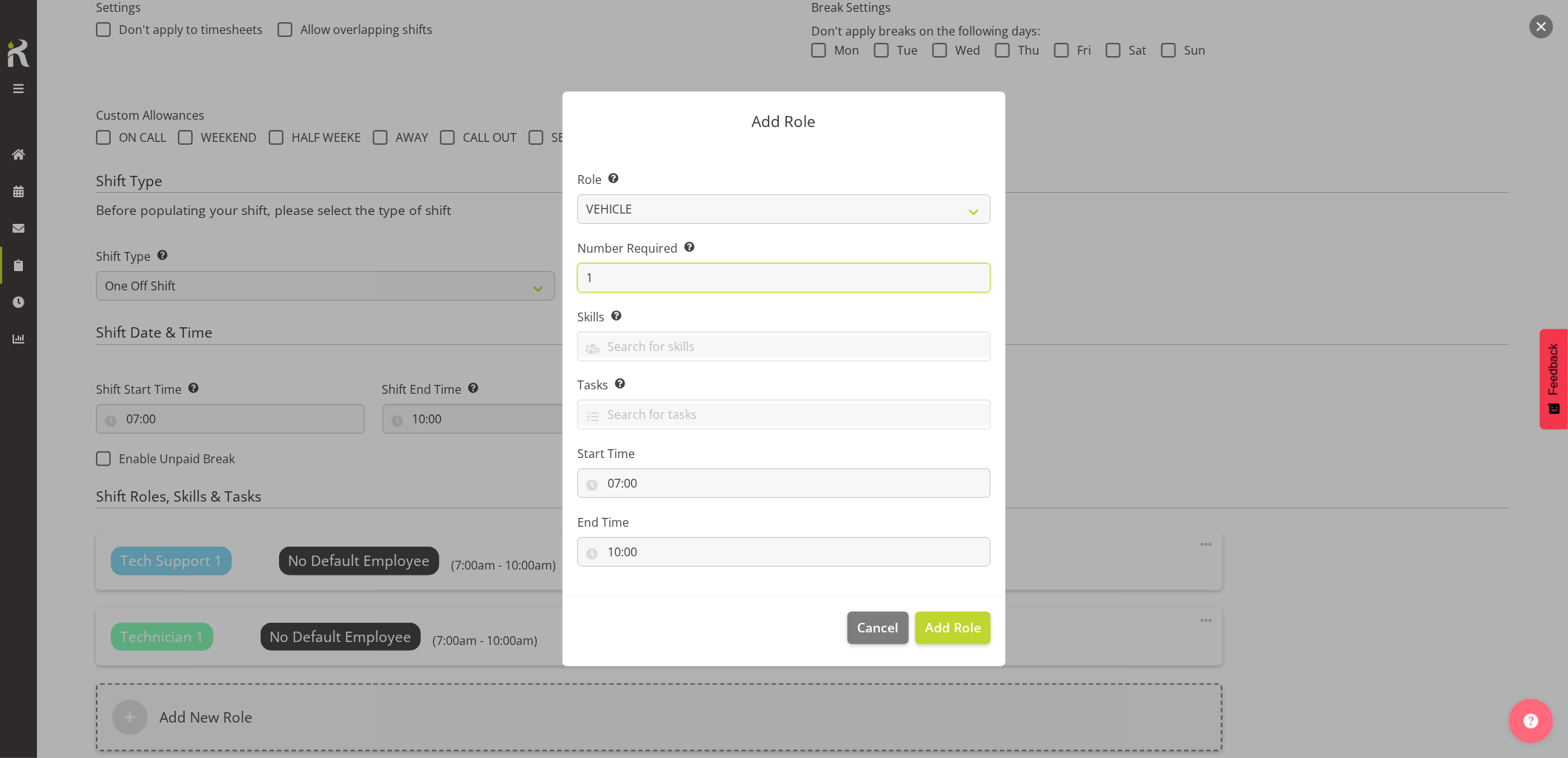
drag, startPoint x: 633, startPoint y: 291, endPoint x: 540, endPoint y: 290, distance: 93.0
click at [543, 290] on form "Add Role Role Select the role you wish to add to the shift. Account Manager Ele…" at bounding box center [783, 378] width 708 height 648
type input "3"
click at [962, 622] on span "Add 3 Roles" at bounding box center [944, 626] width 74 height 18
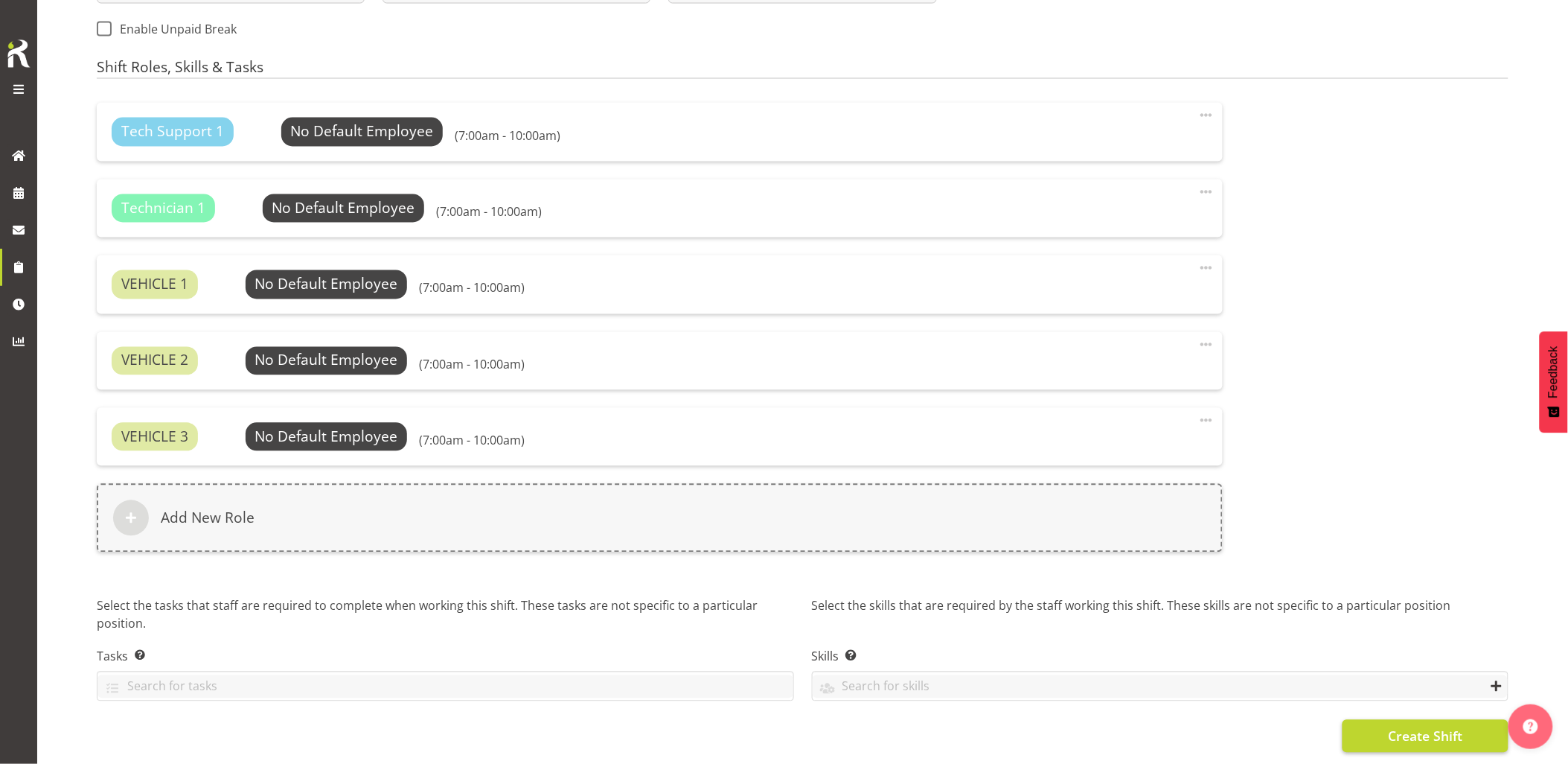
scroll to position [902, 0]
click at [1379, 734] on button "Create Shift" at bounding box center [1425, 736] width 166 height 33
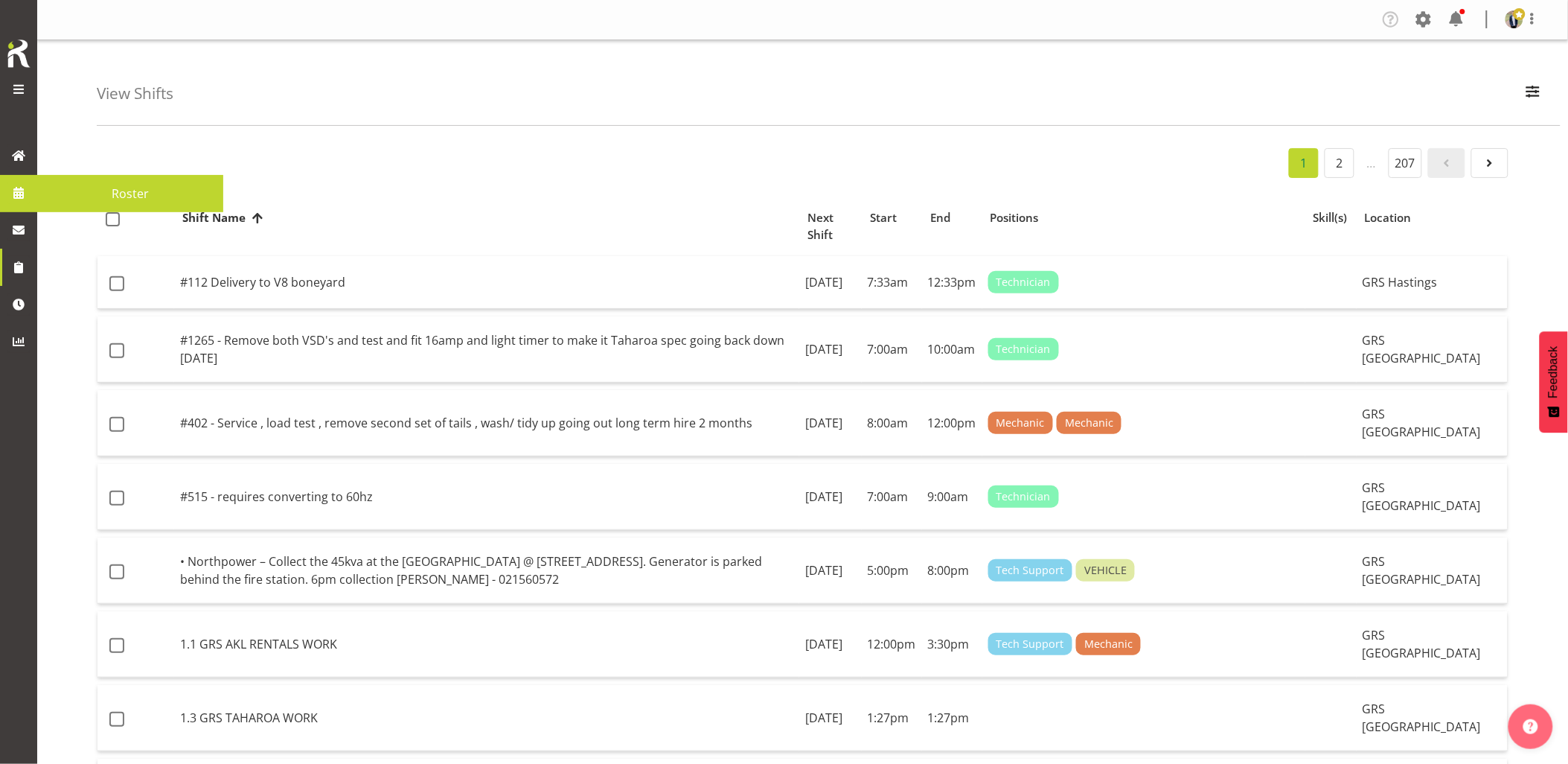
drag, startPoint x: 4, startPoint y: 202, endPoint x: 14, endPoint y: 209, distance: 12.2
click at [4, 202] on link at bounding box center [18, 192] width 37 height 37
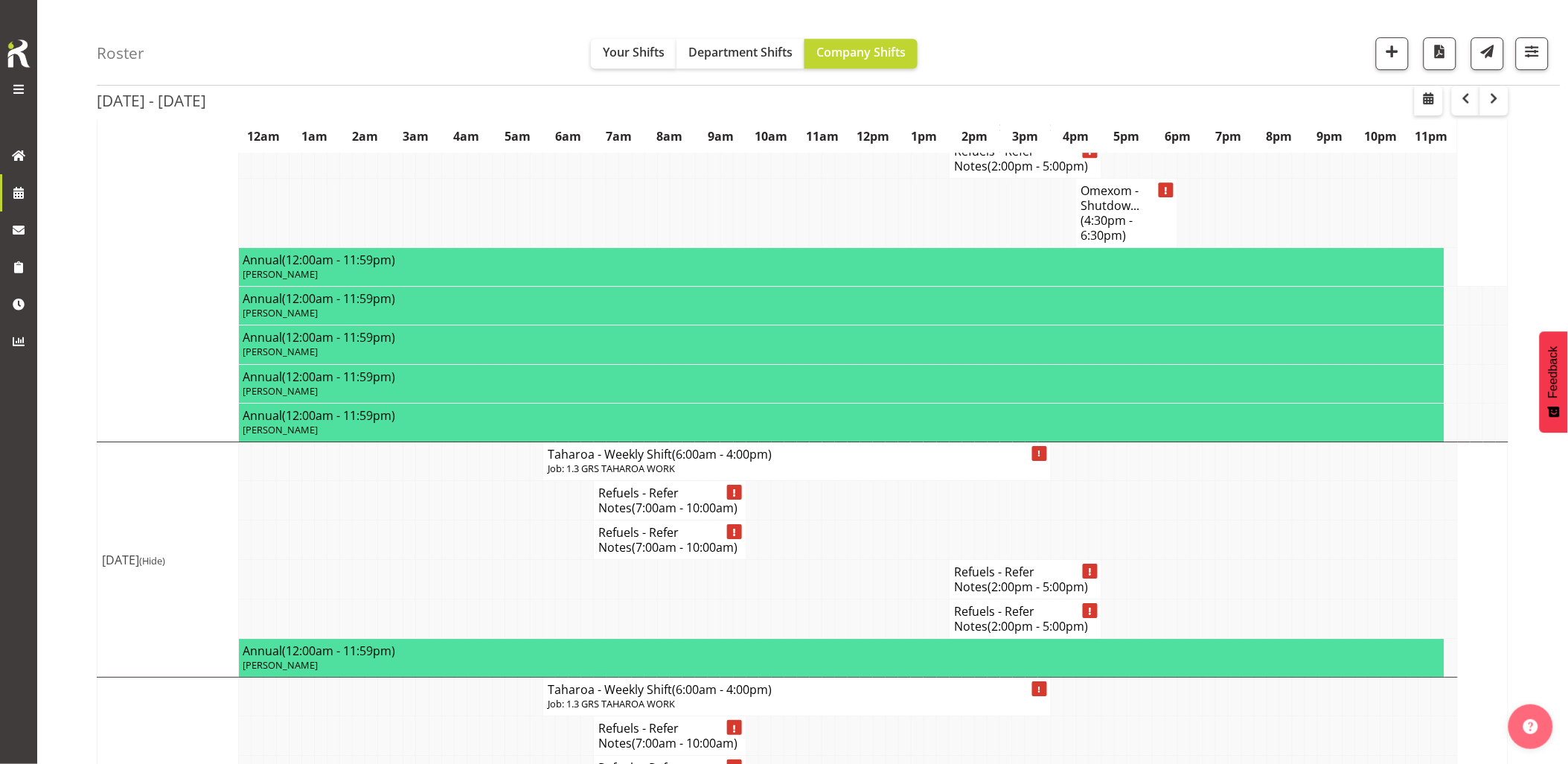
scroll to position [3637, 0]
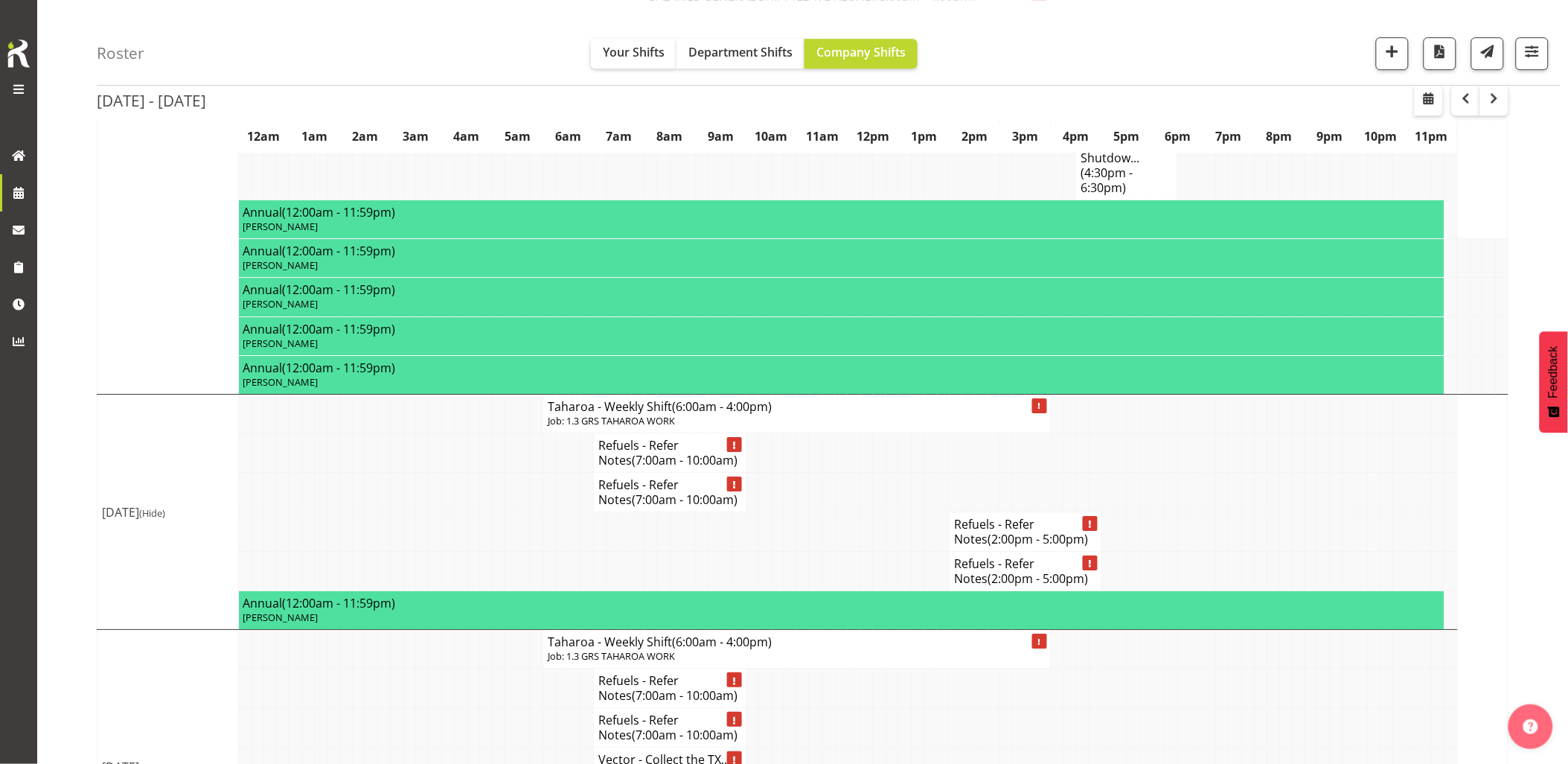
click at [435, 708] on td at bounding box center [435, 727] width 13 height 39
click at [345, 708] on td at bounding box center [346, 727] width 13 height 39
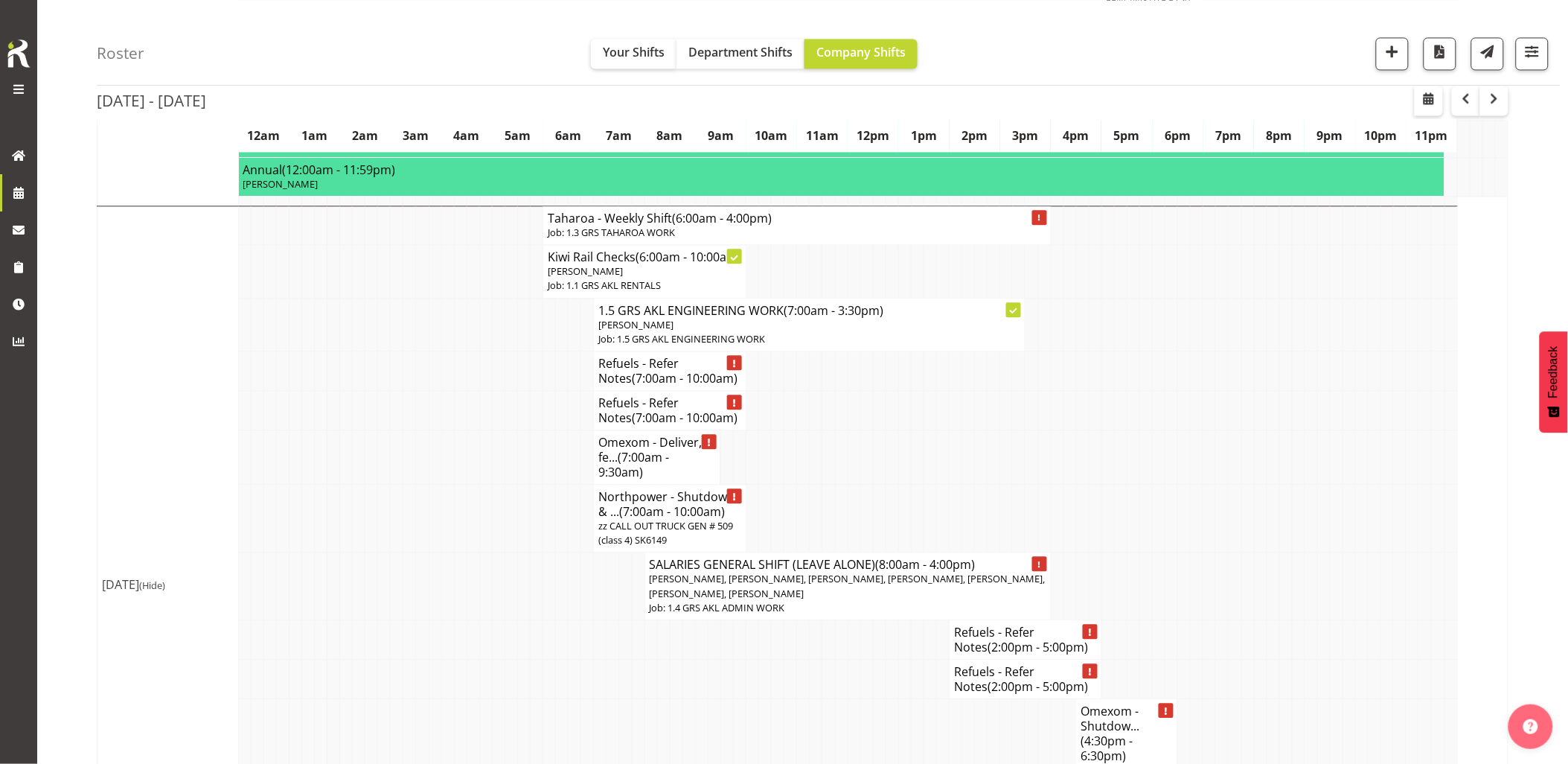
scroll to position [2893, 0]
